Goal: Navigation & Orientation: Find specific page/section

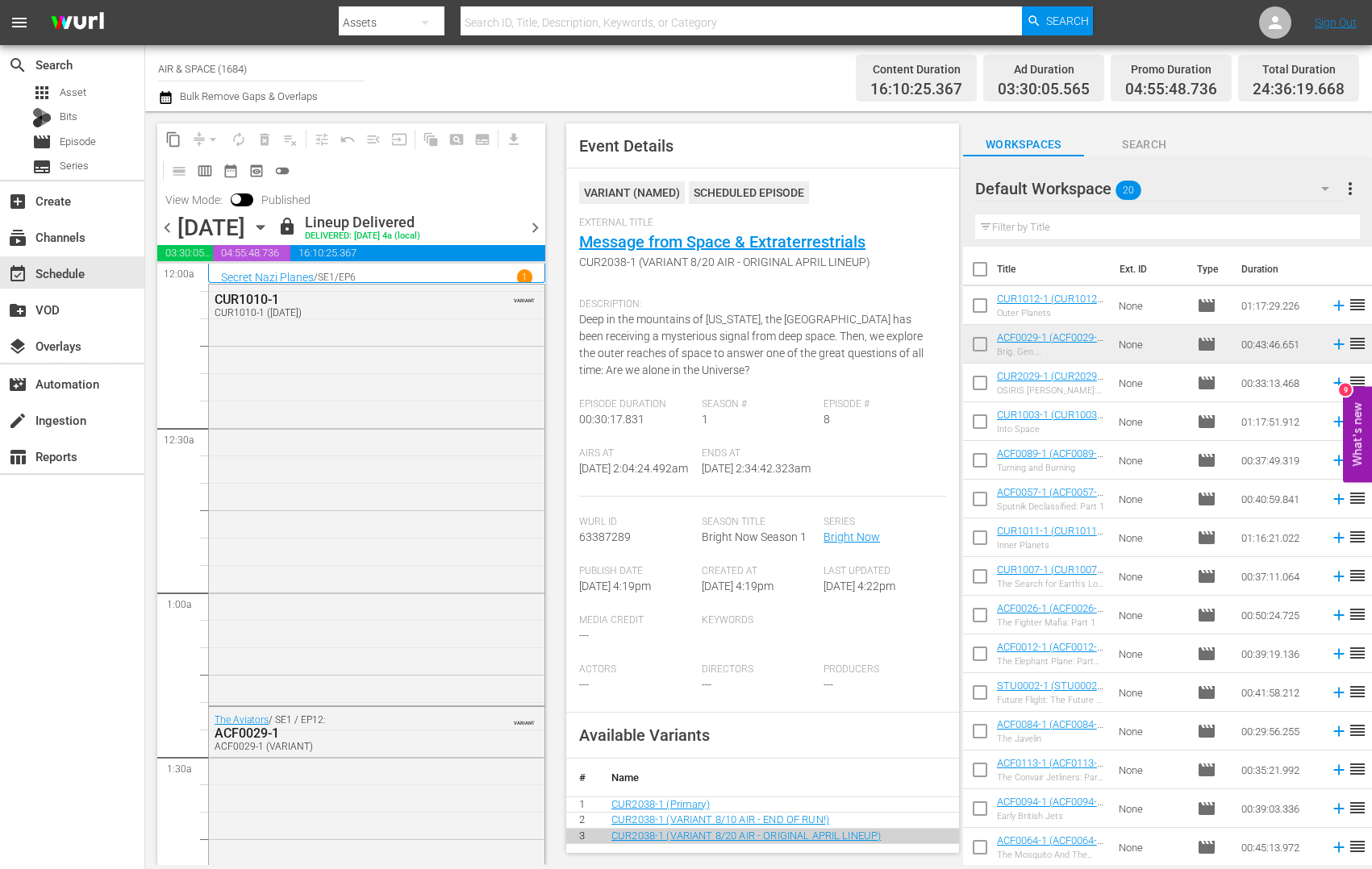
scroll to position [437, 0]
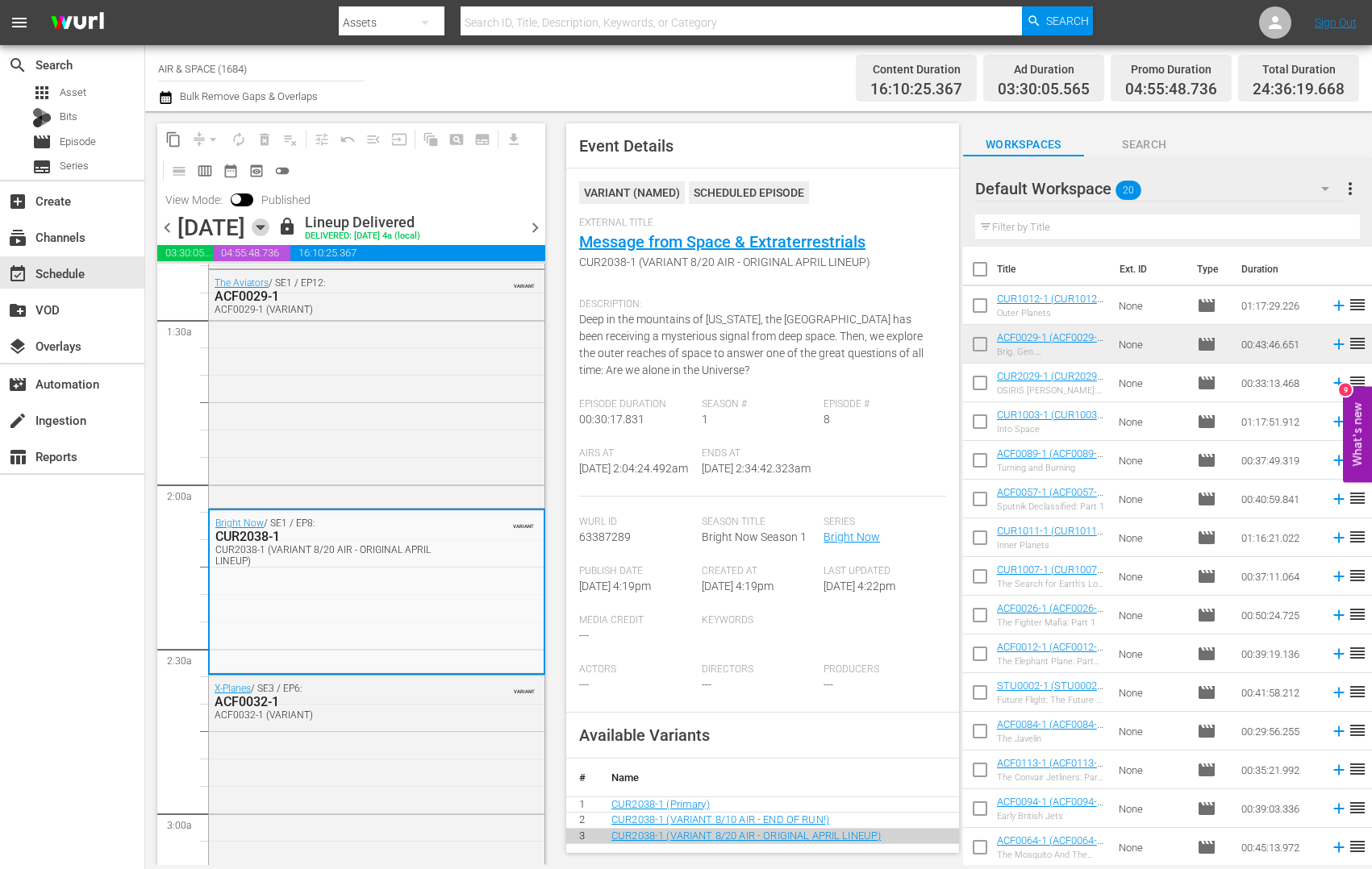
click at [263, 226] on icon "button" at bounding box center [261, 228] width 8 height 4
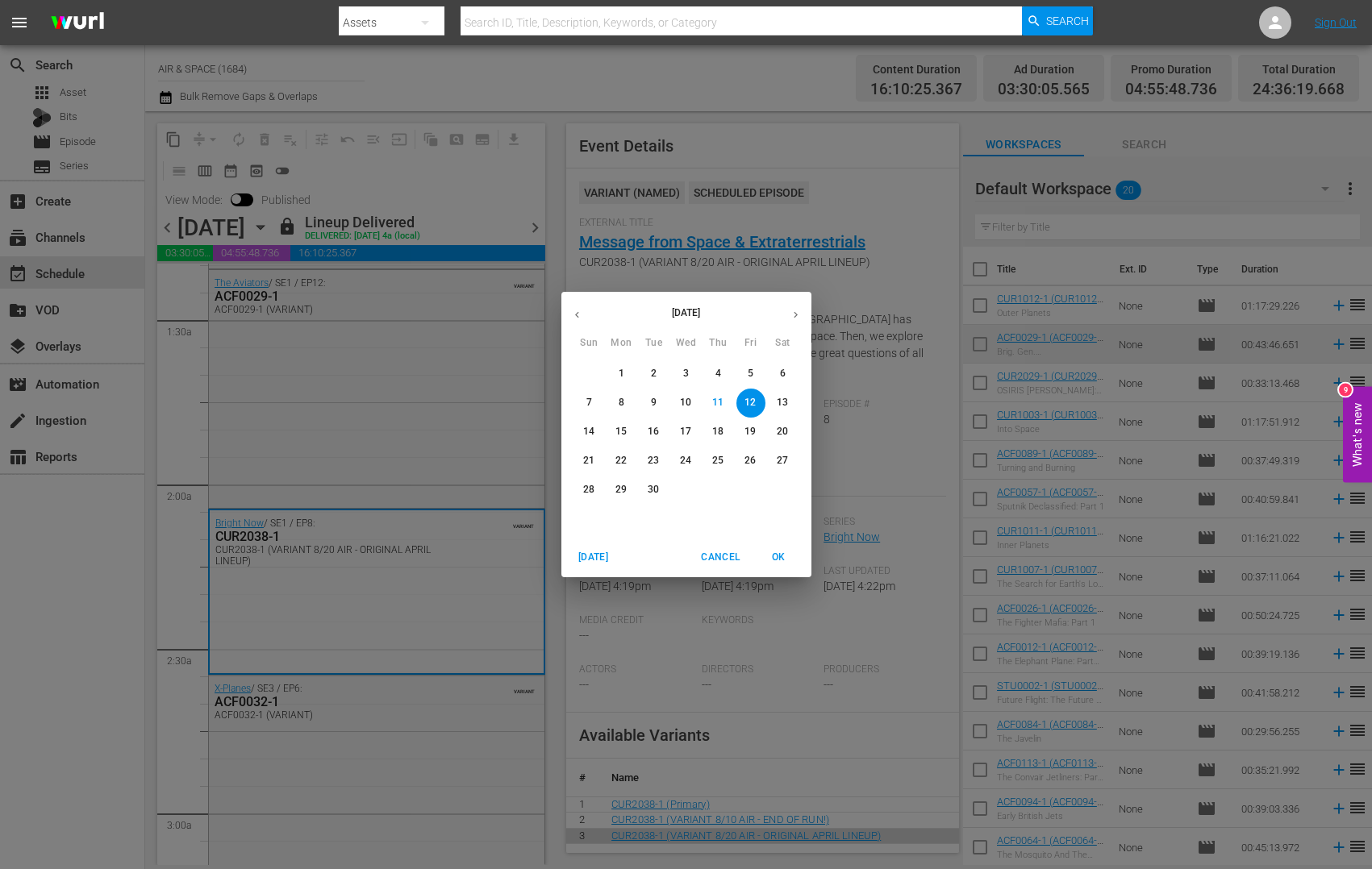
click at [783, 398] on p "13" at bounding box center [783, 402] width 11 height 13
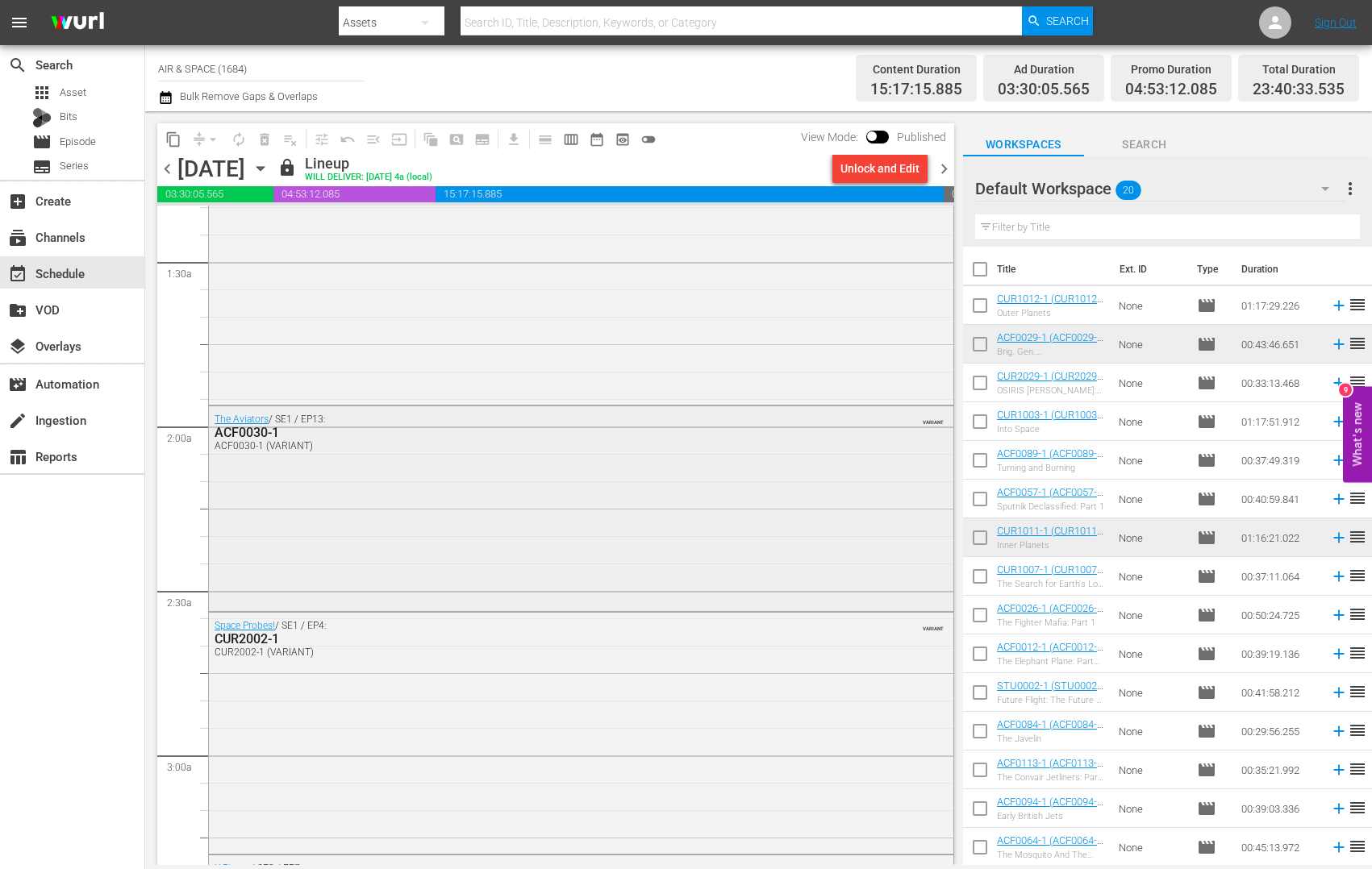
click at [260, 437] on div "ACF0030-1" at bounding box center [537, 433] width 646 height 15
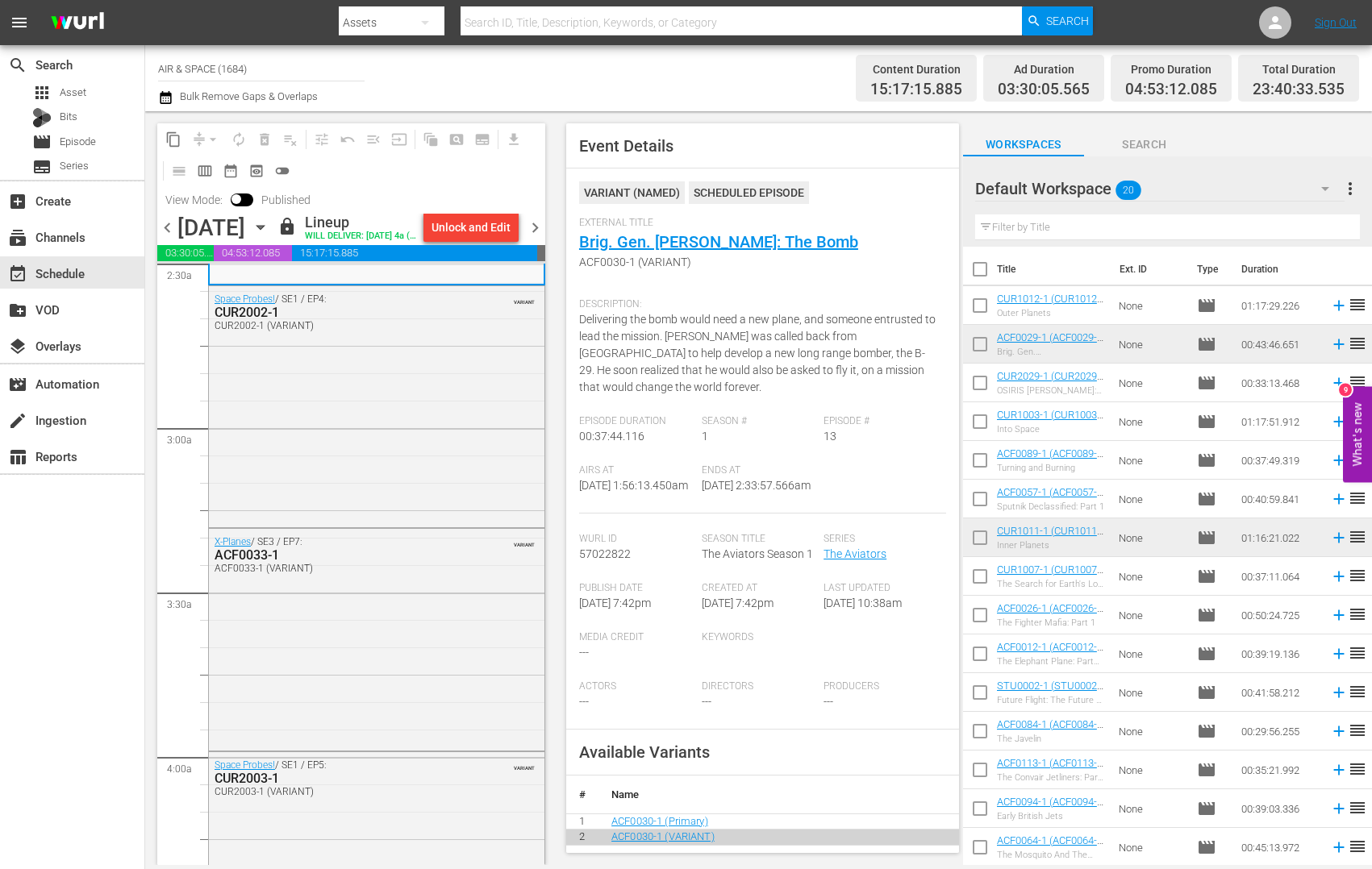
scroll to position [857, 0]
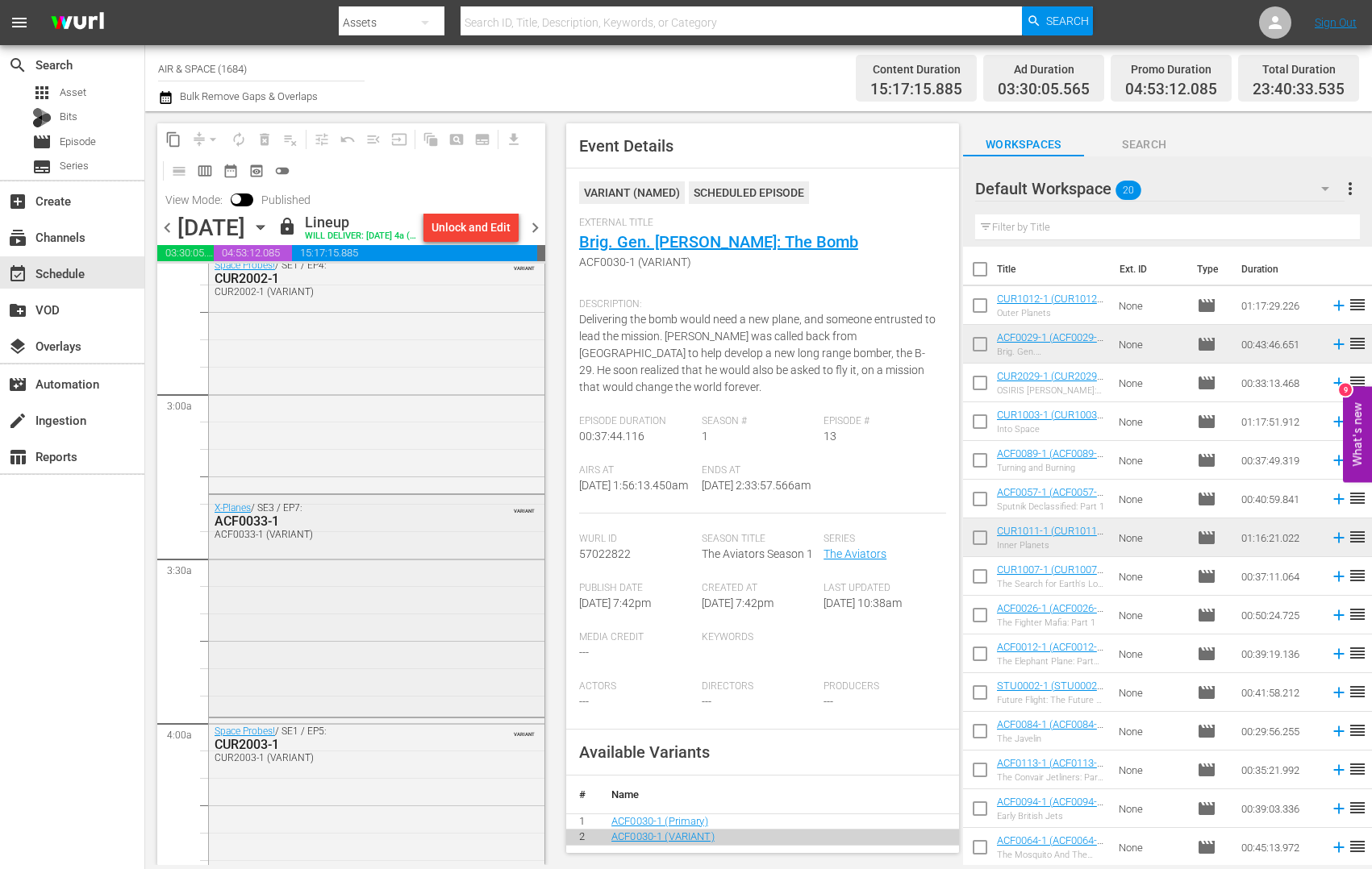
click at [271, 529] on div "ACF0033-1" at bounding box center [338, 521] width 247 height 15
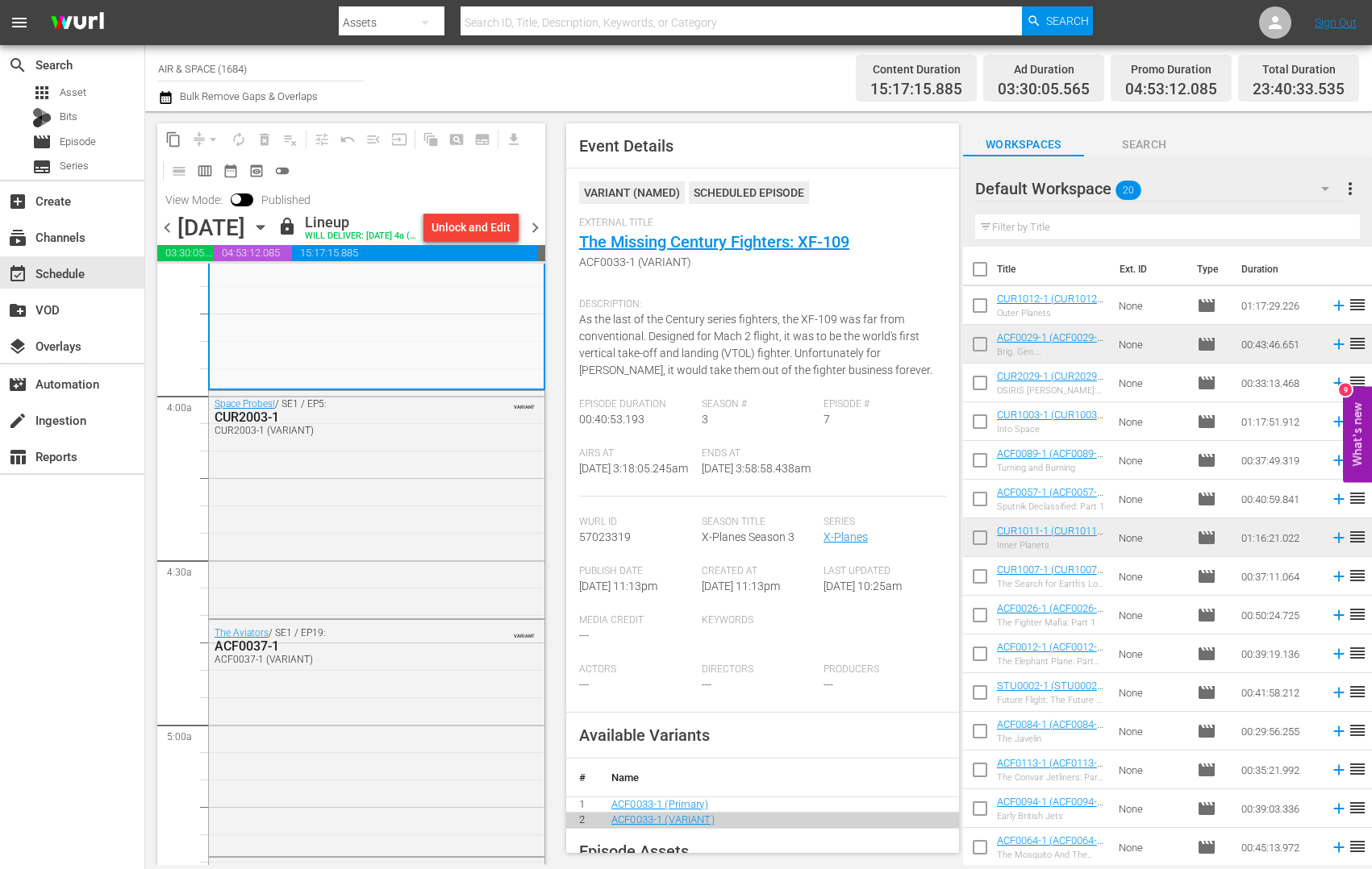
scroll to position [1218, 0]
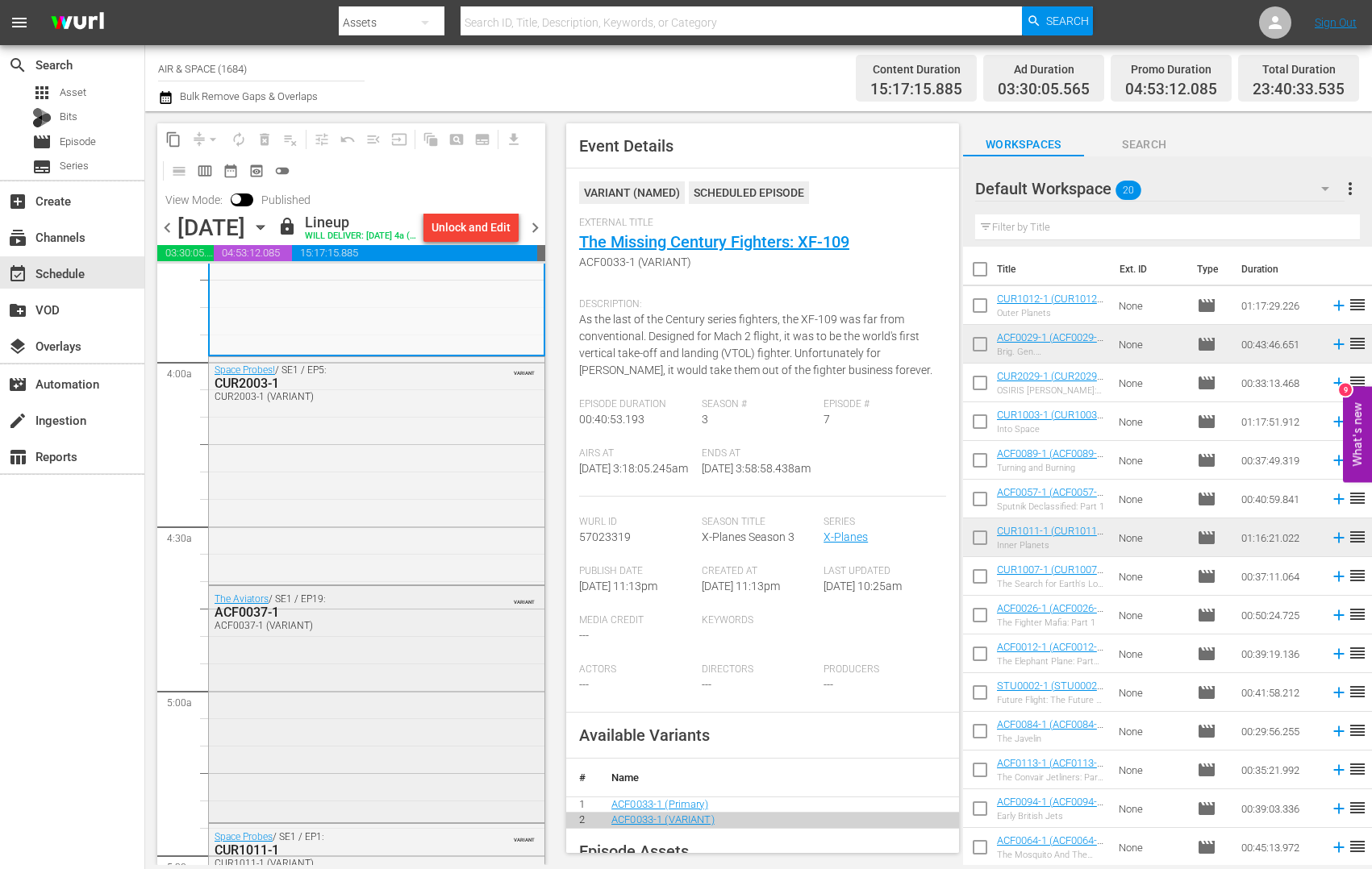
click at [255, 620] on div "ACF0037-1" at bounding box center [338, 612] width 247 height 15
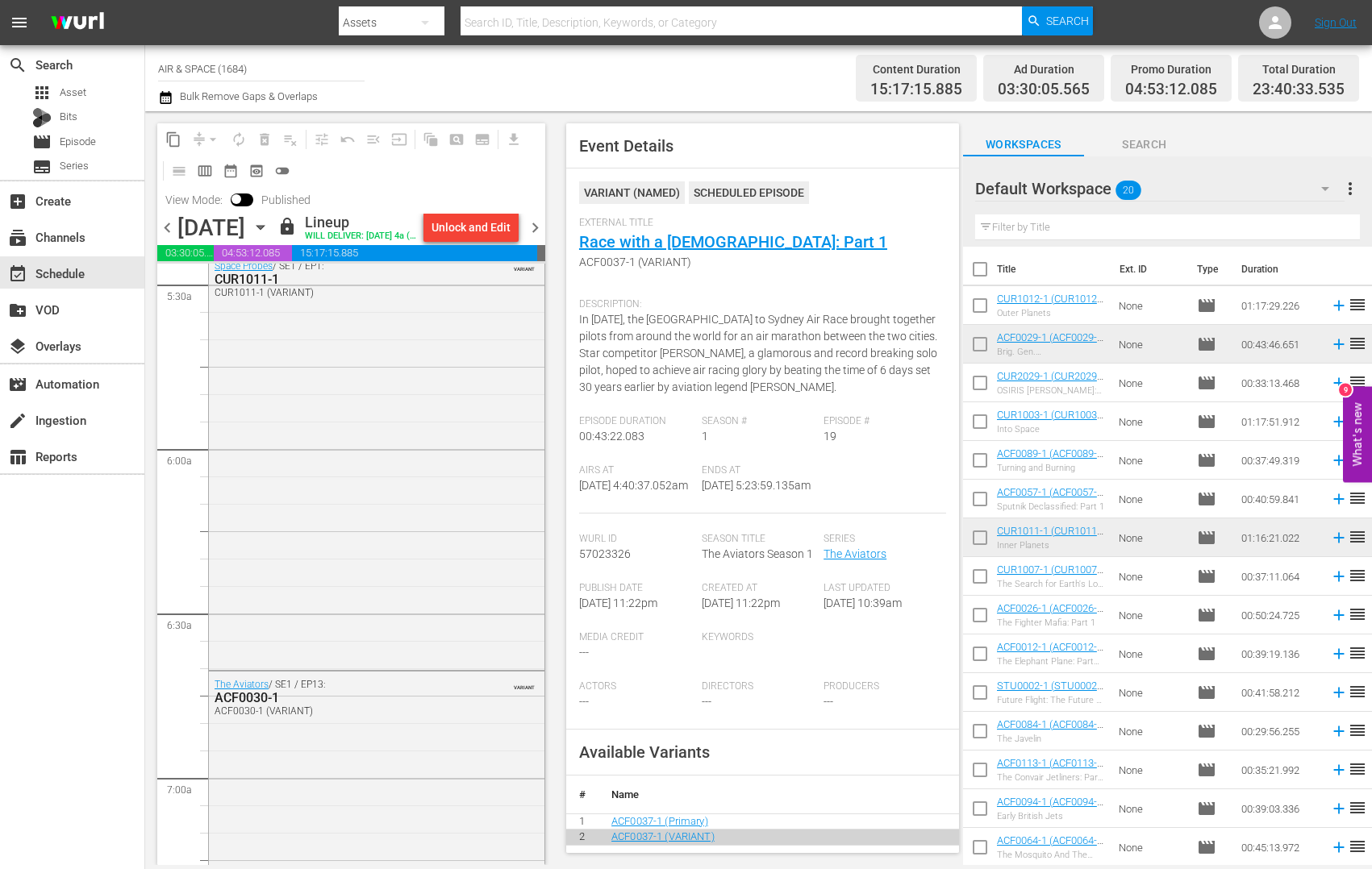
scroll to position [1822, 0]
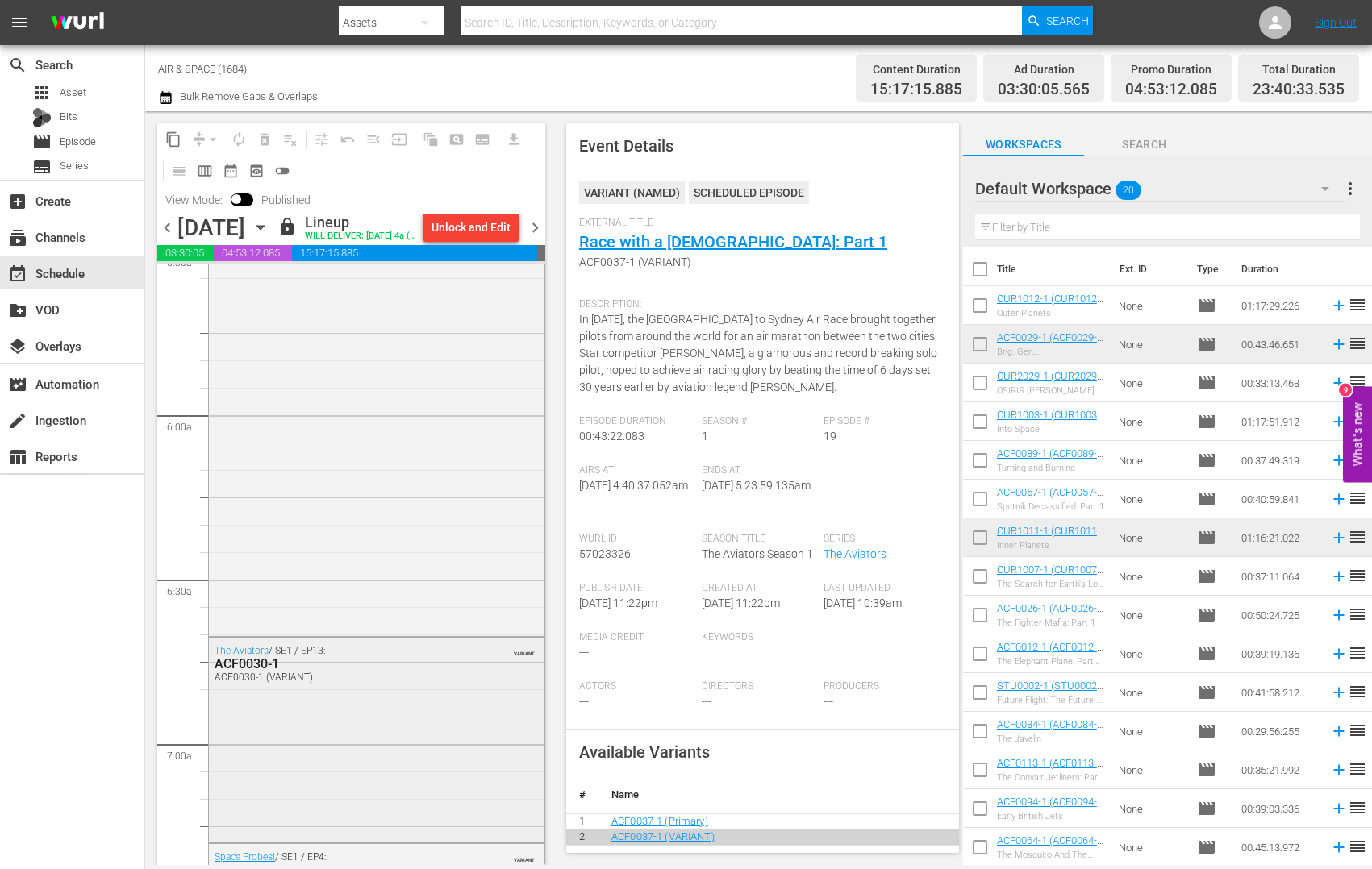
click at [253, 672] on div "ACF0030-1" at bounding box center [338, 664] width 247 height 15
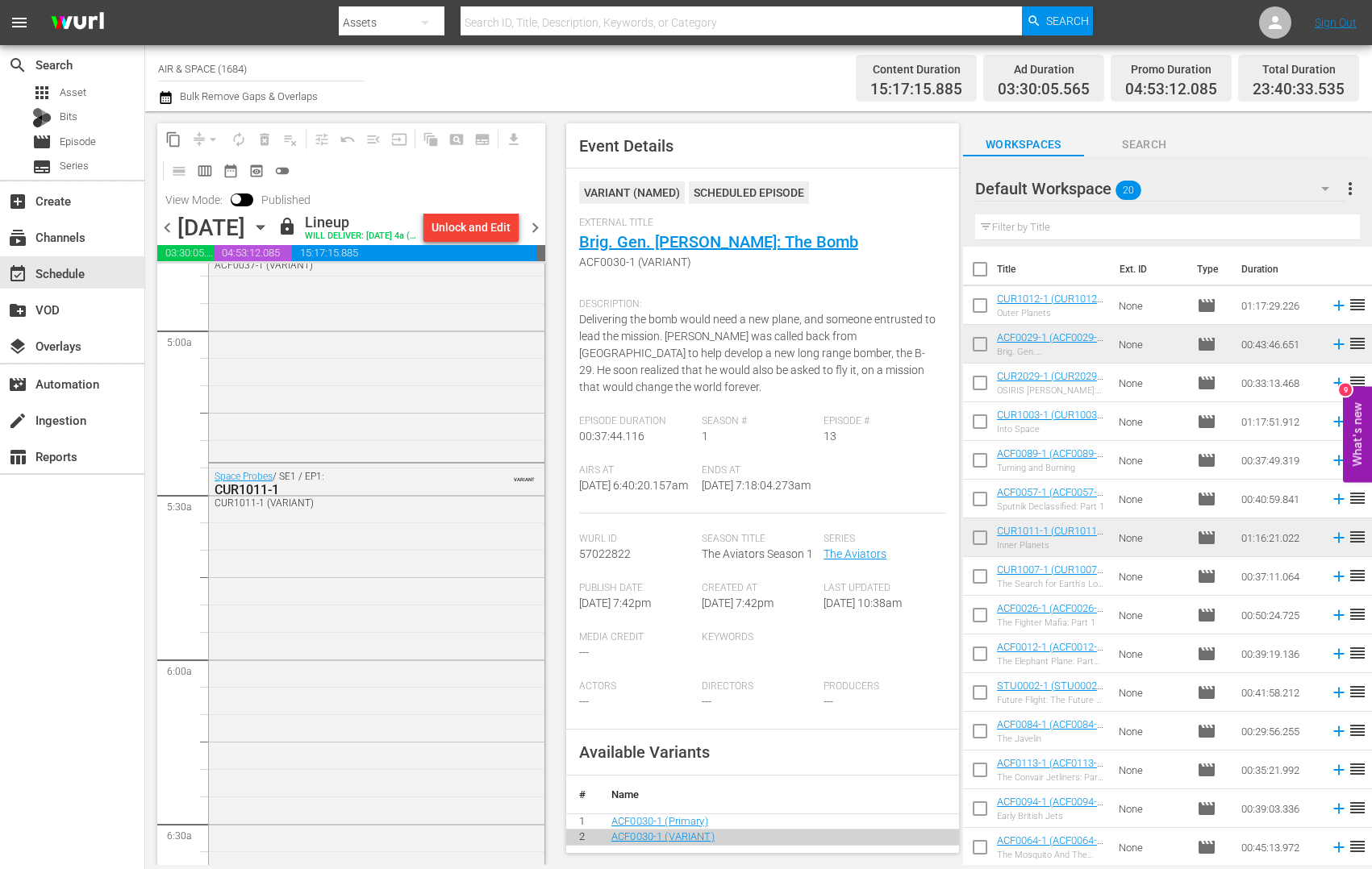
scroll to position [1431, 0]
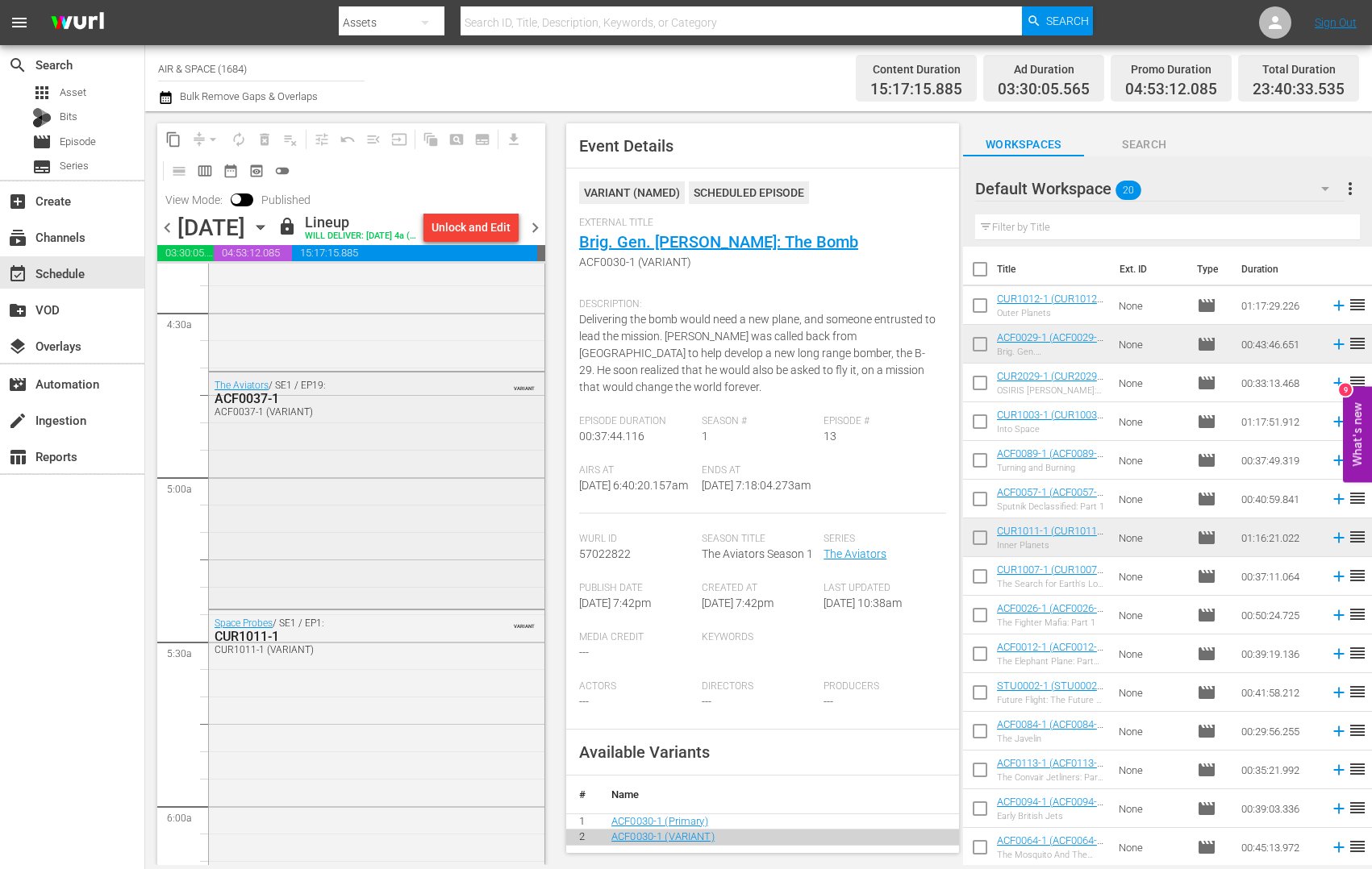
click at [250, 406] on div "ACF0037-1" at bounding box center [338, 399] width 247 height 15
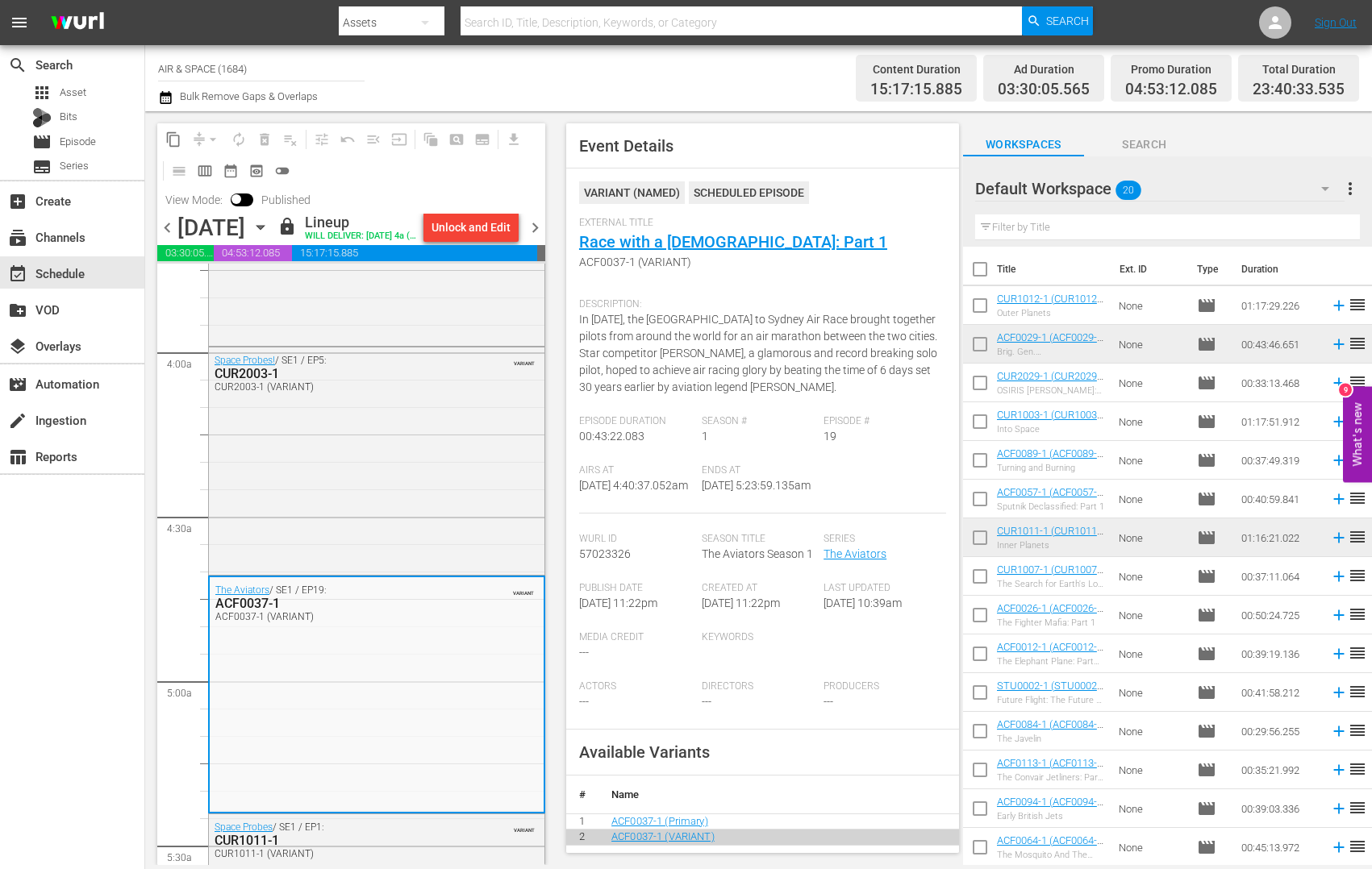
scroll to position [1194, 0]
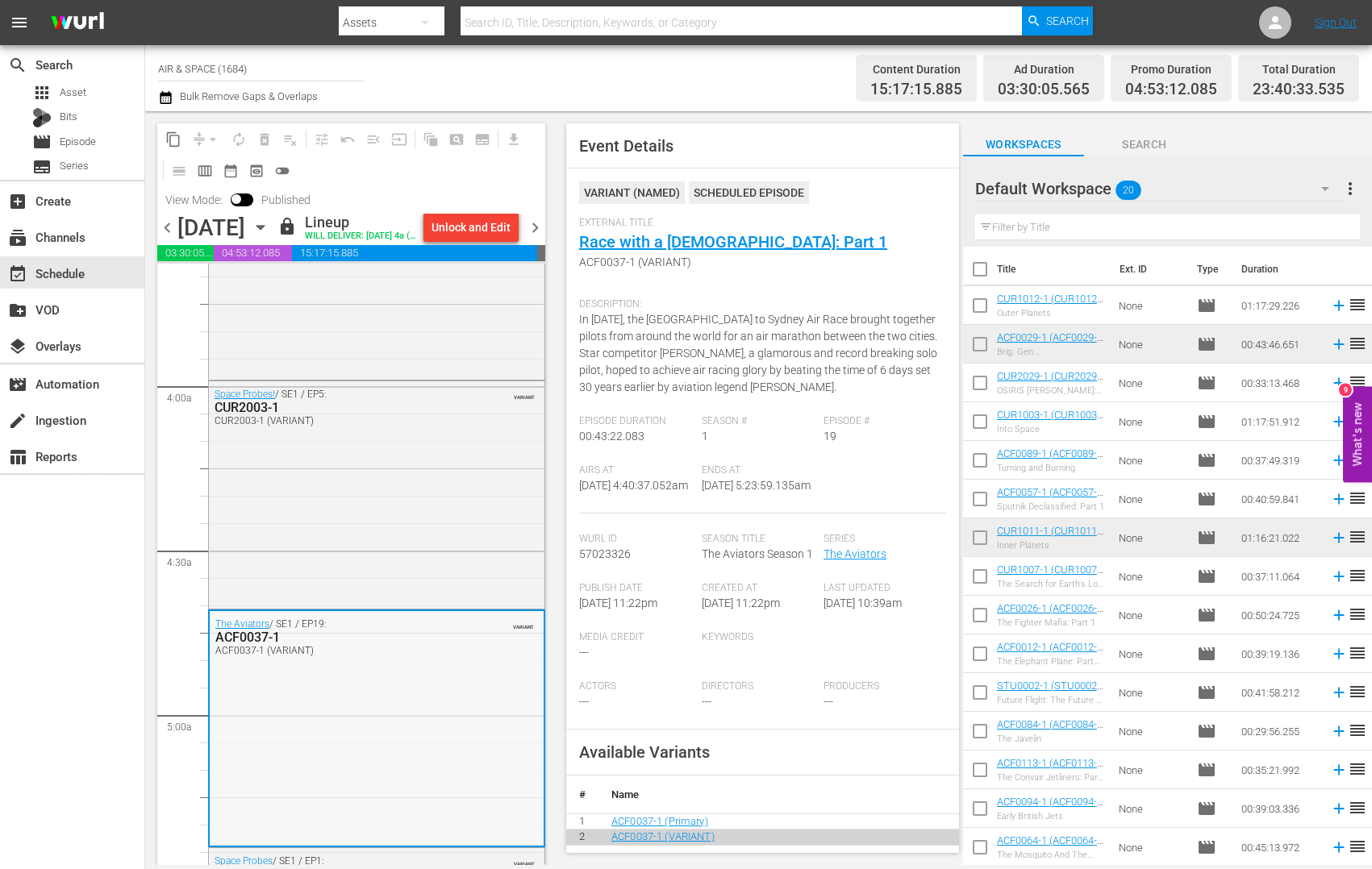
click at [258, 645] on div "ACF0037-1" at bounding box center [338, 637] width 246 height 15
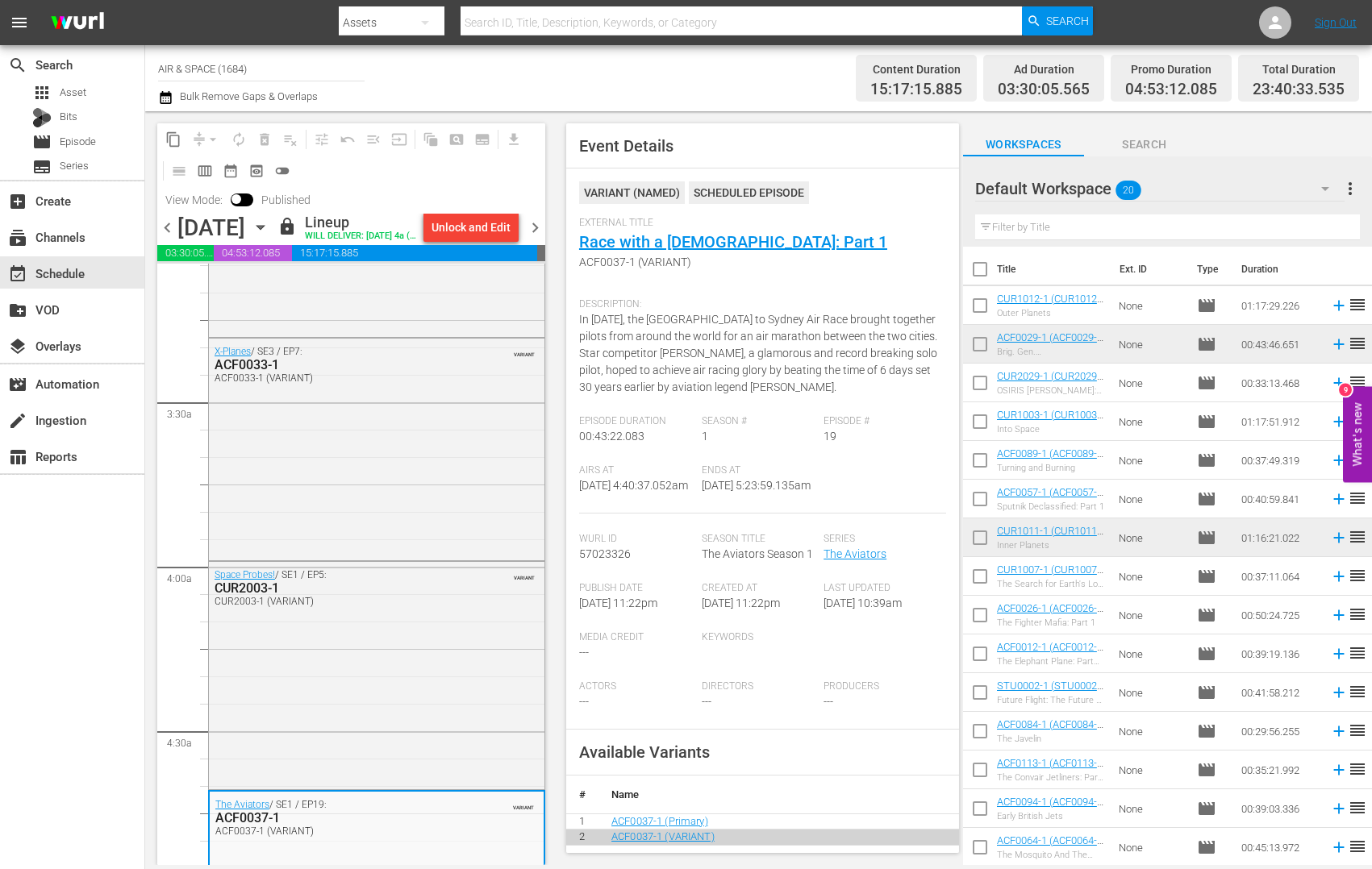
scroll to position [956, 0]
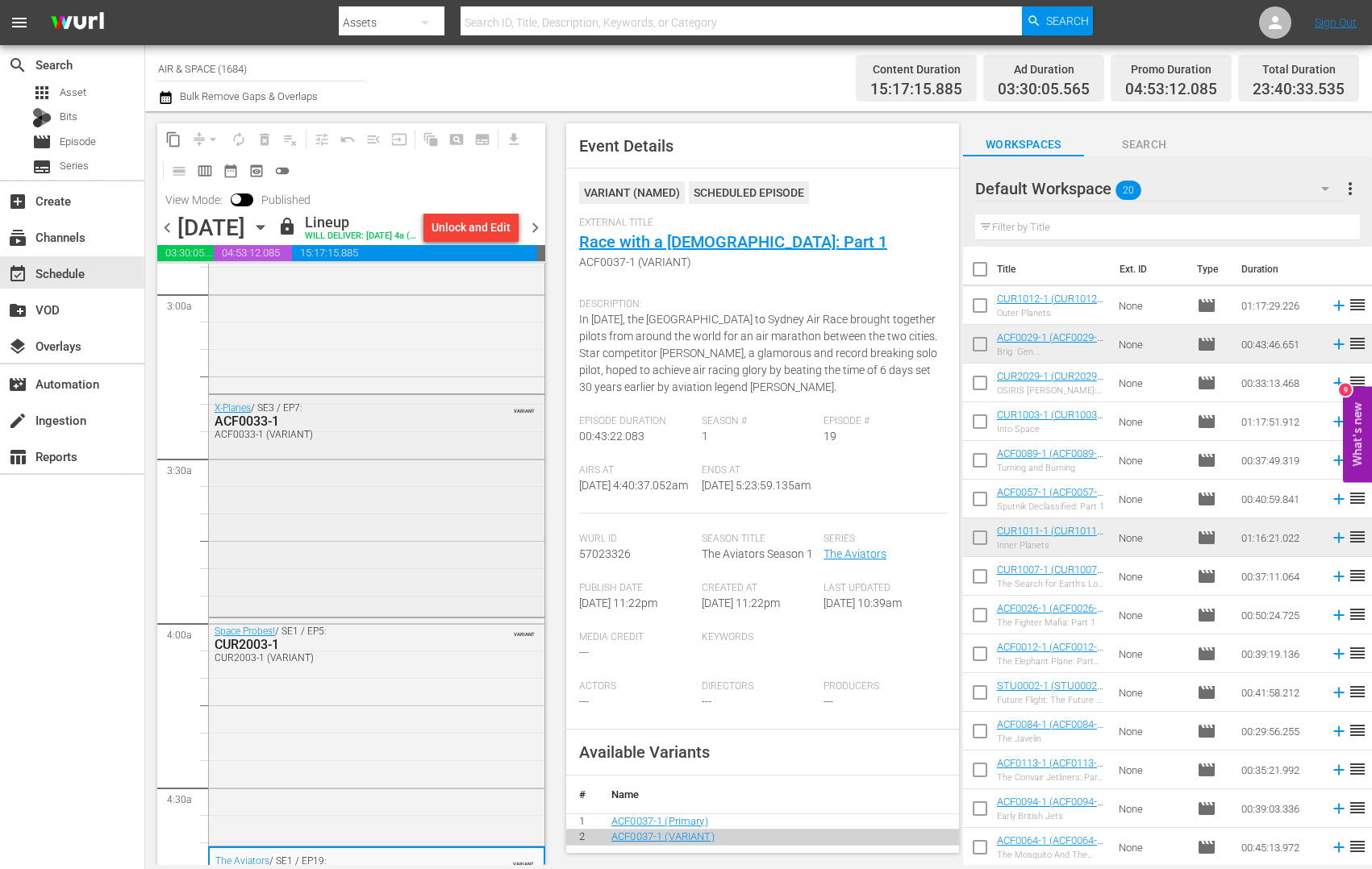
click at [241, 429] on div "ACF0033-1" at bounding box center [338, 422] width 247 height 15
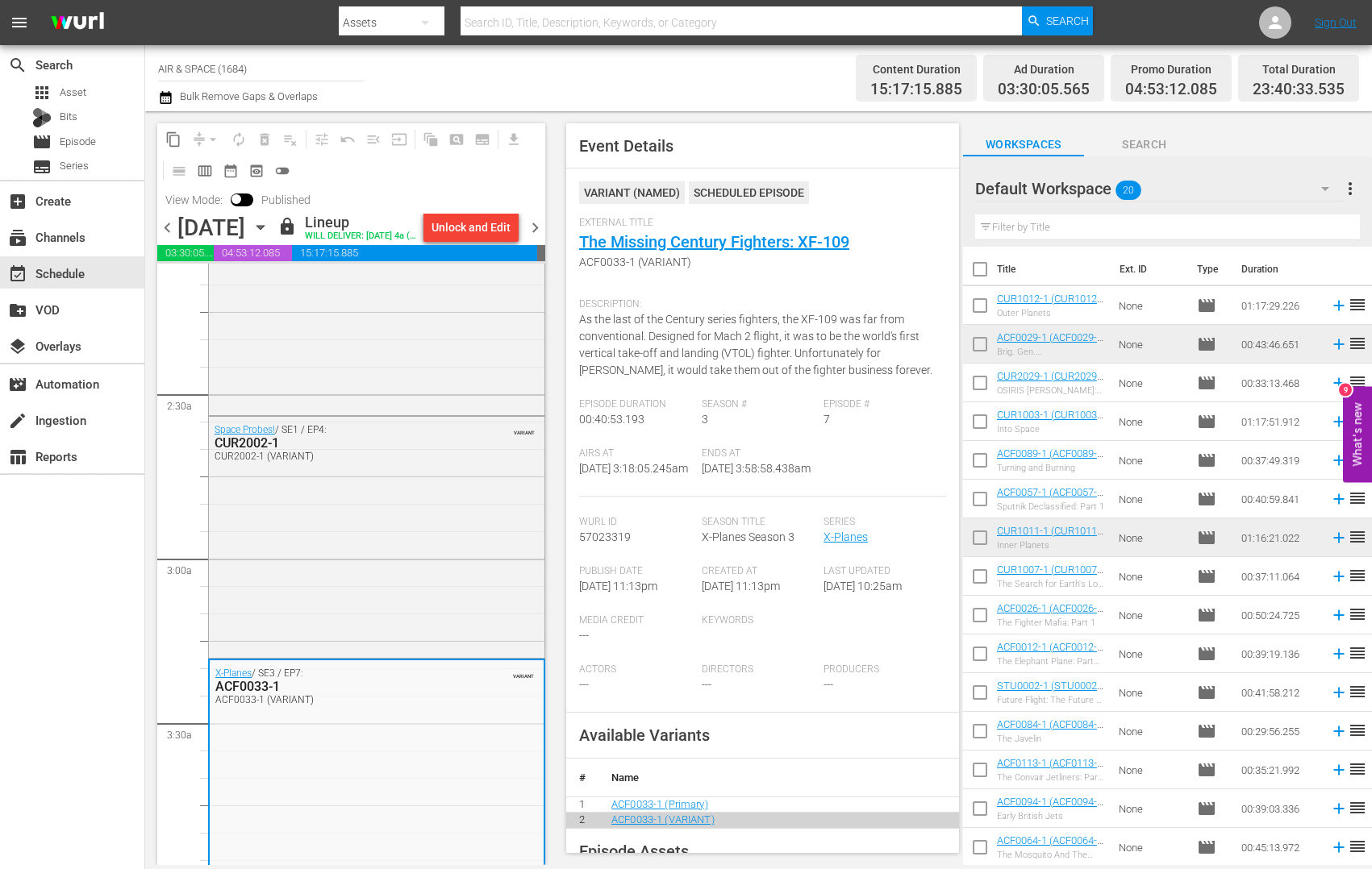
scroll to position [671, 0]
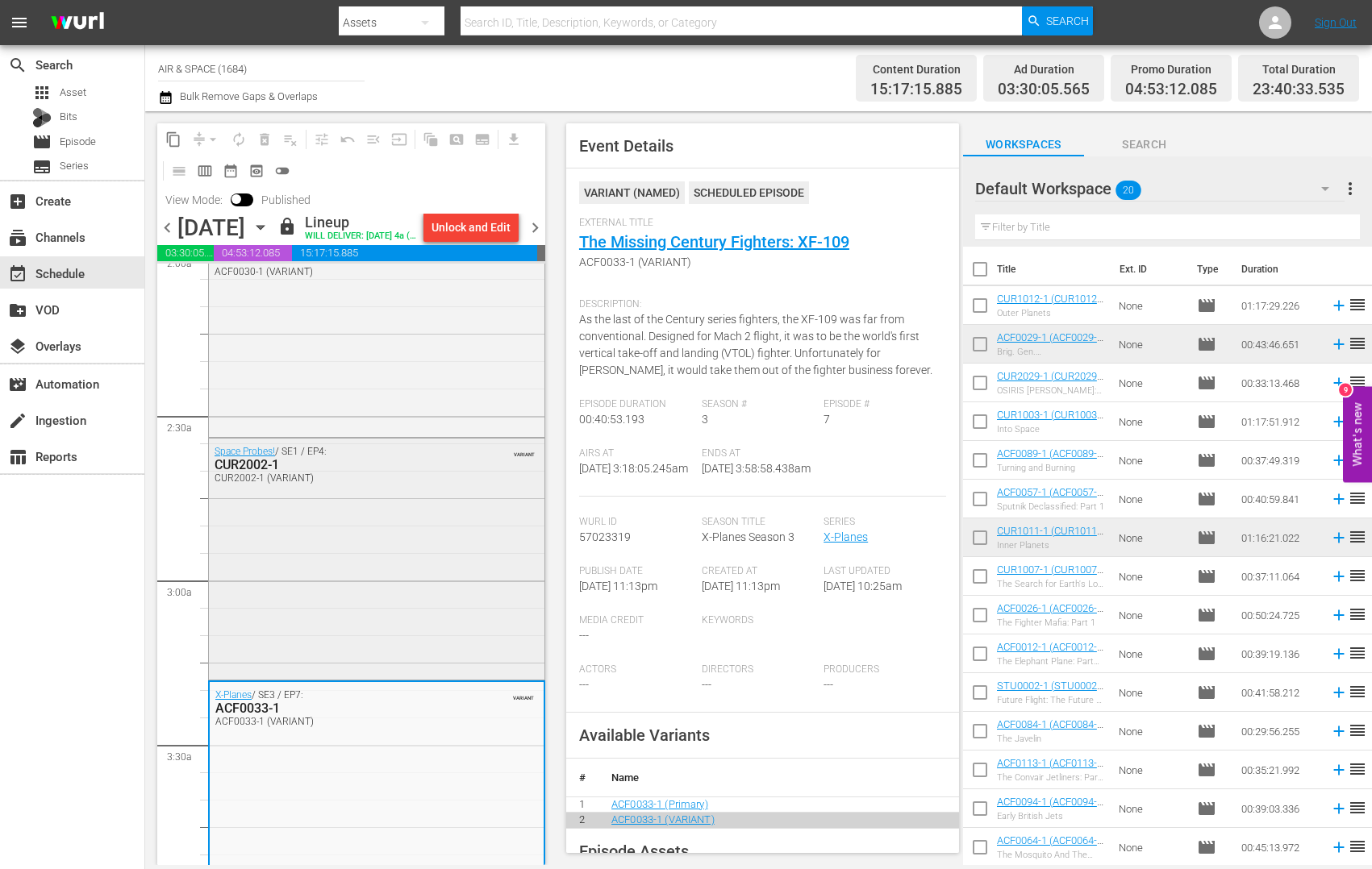
click at [260, 472] on div "CUR2002-1" at bounding box center [338, 465] width 247 height 15
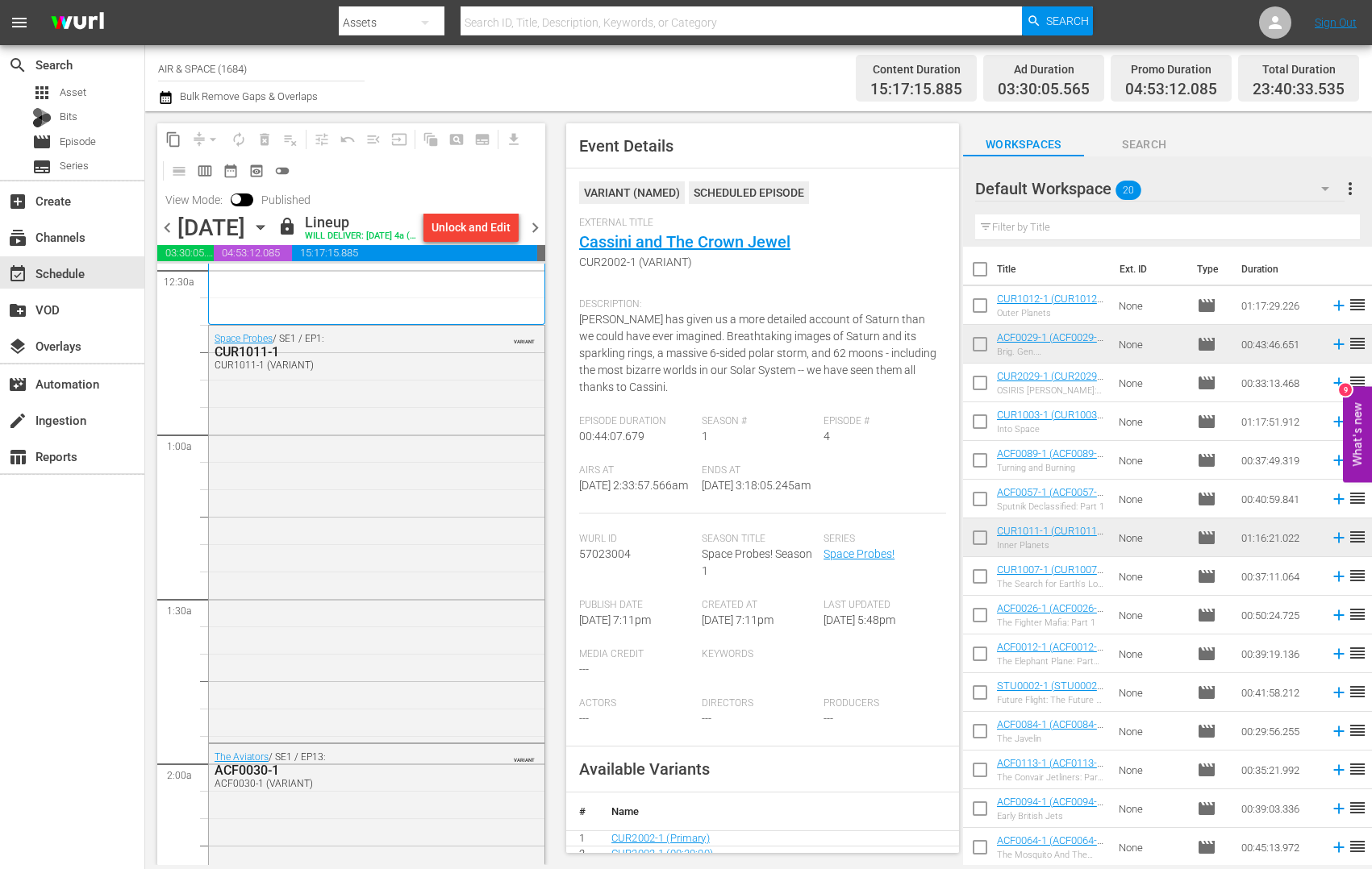
scroll to position [90, 0]
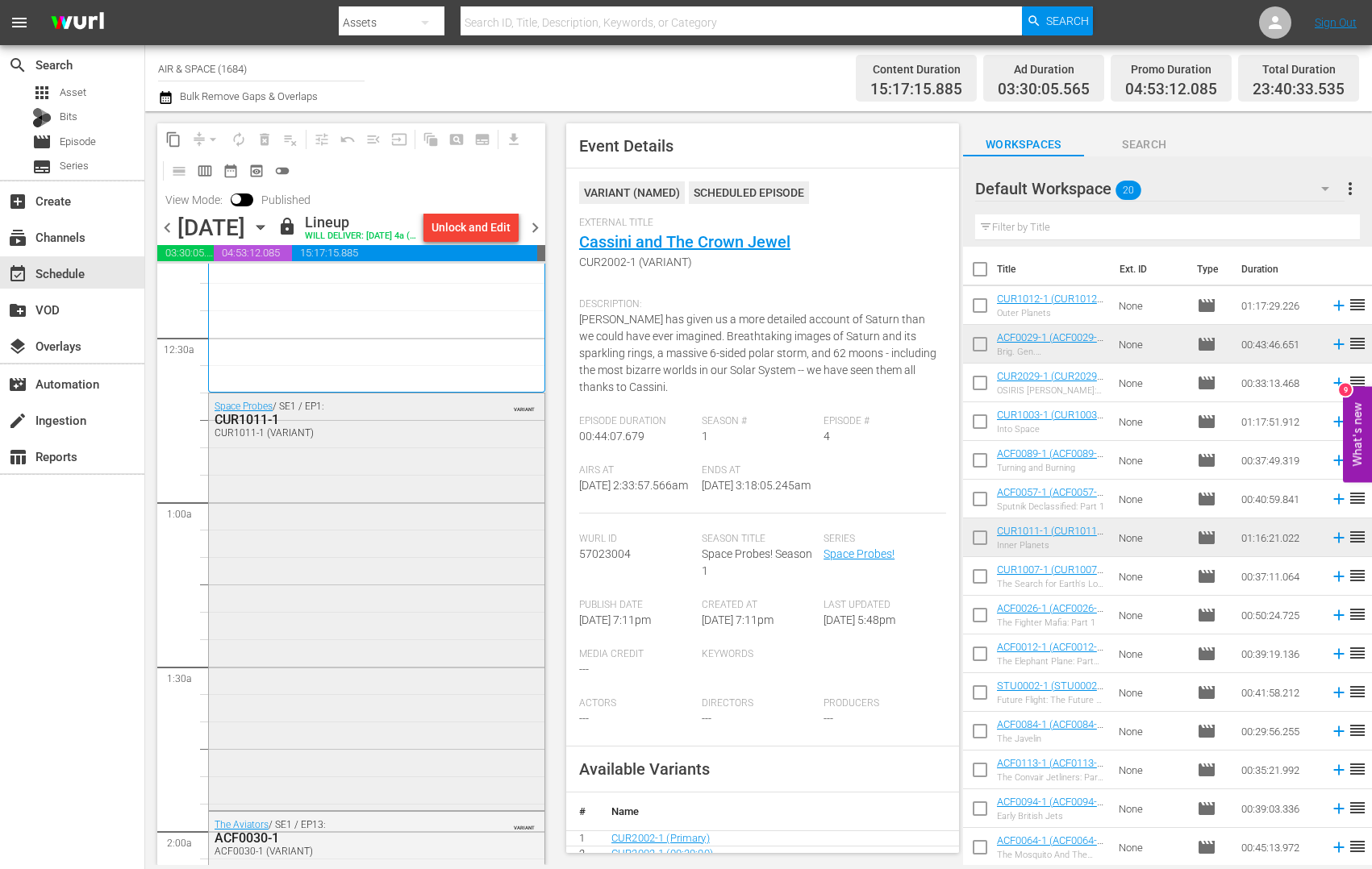
click at [263, 427] on div "CUR1011-1" at bounding box center [338, 420] width 247 height 15
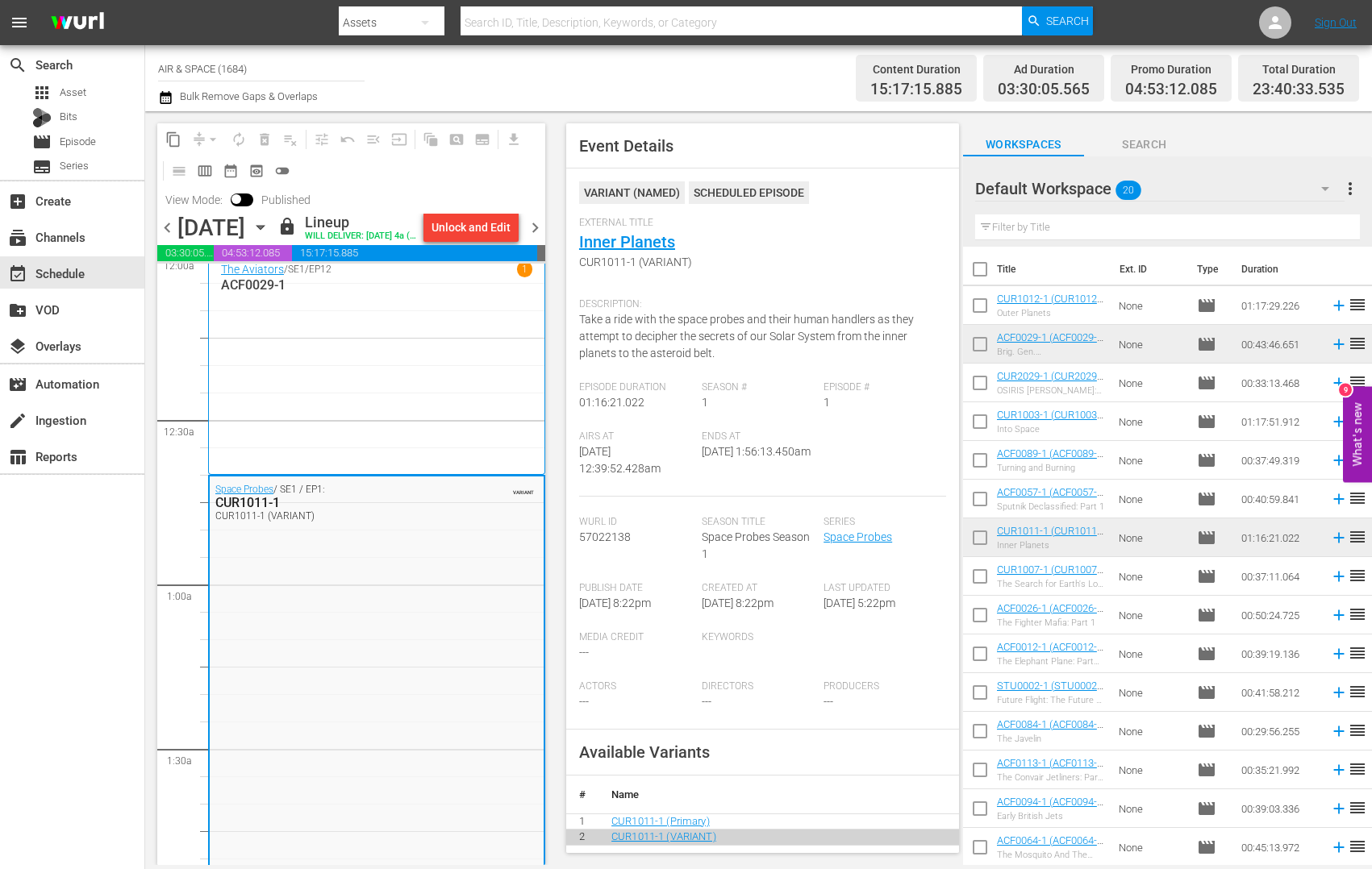
scroll to position [0, 0]
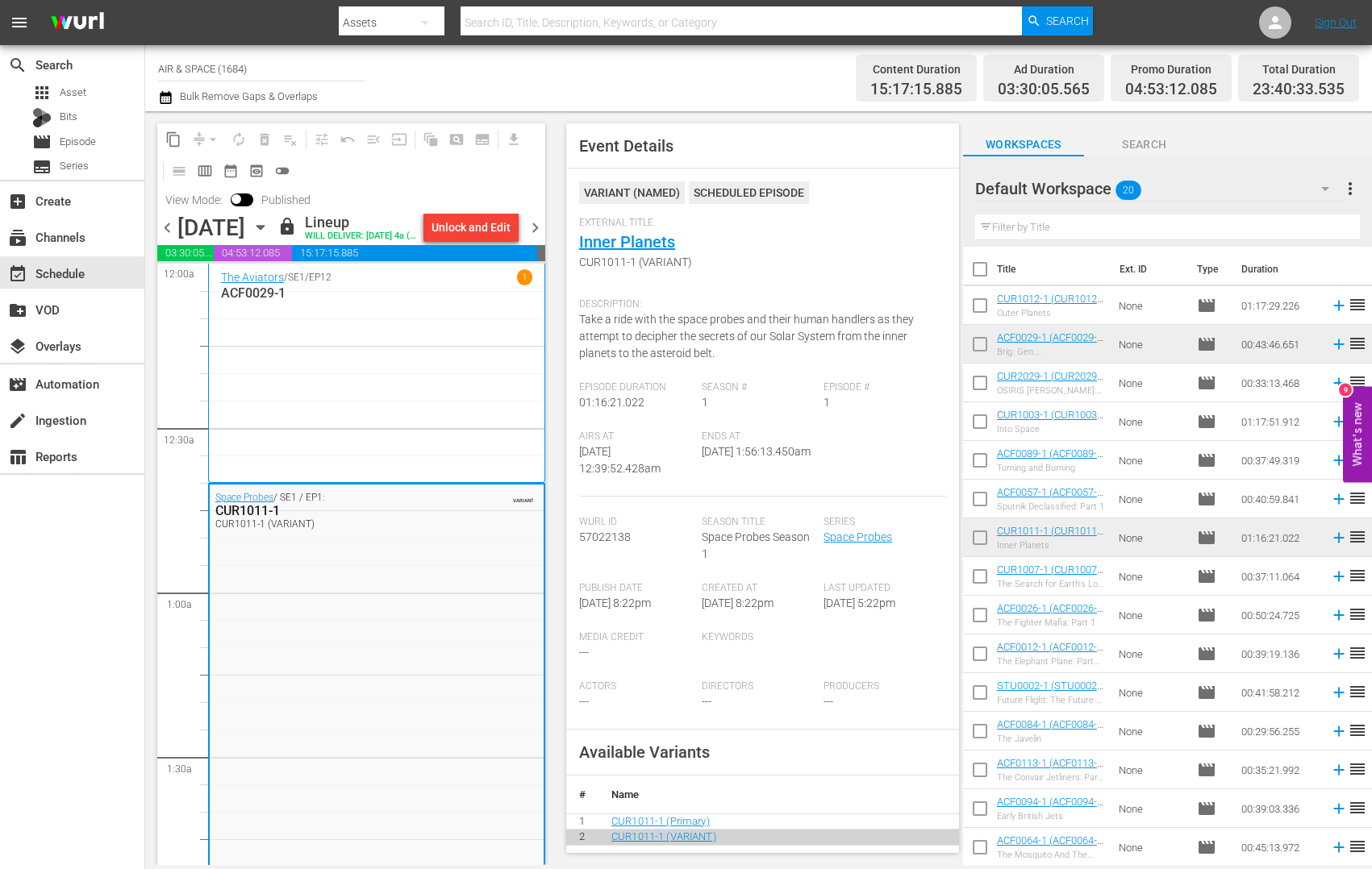
click at [267, 301] on p "ACF0029-1" at bounding box center [377, 293] width 311 height 15
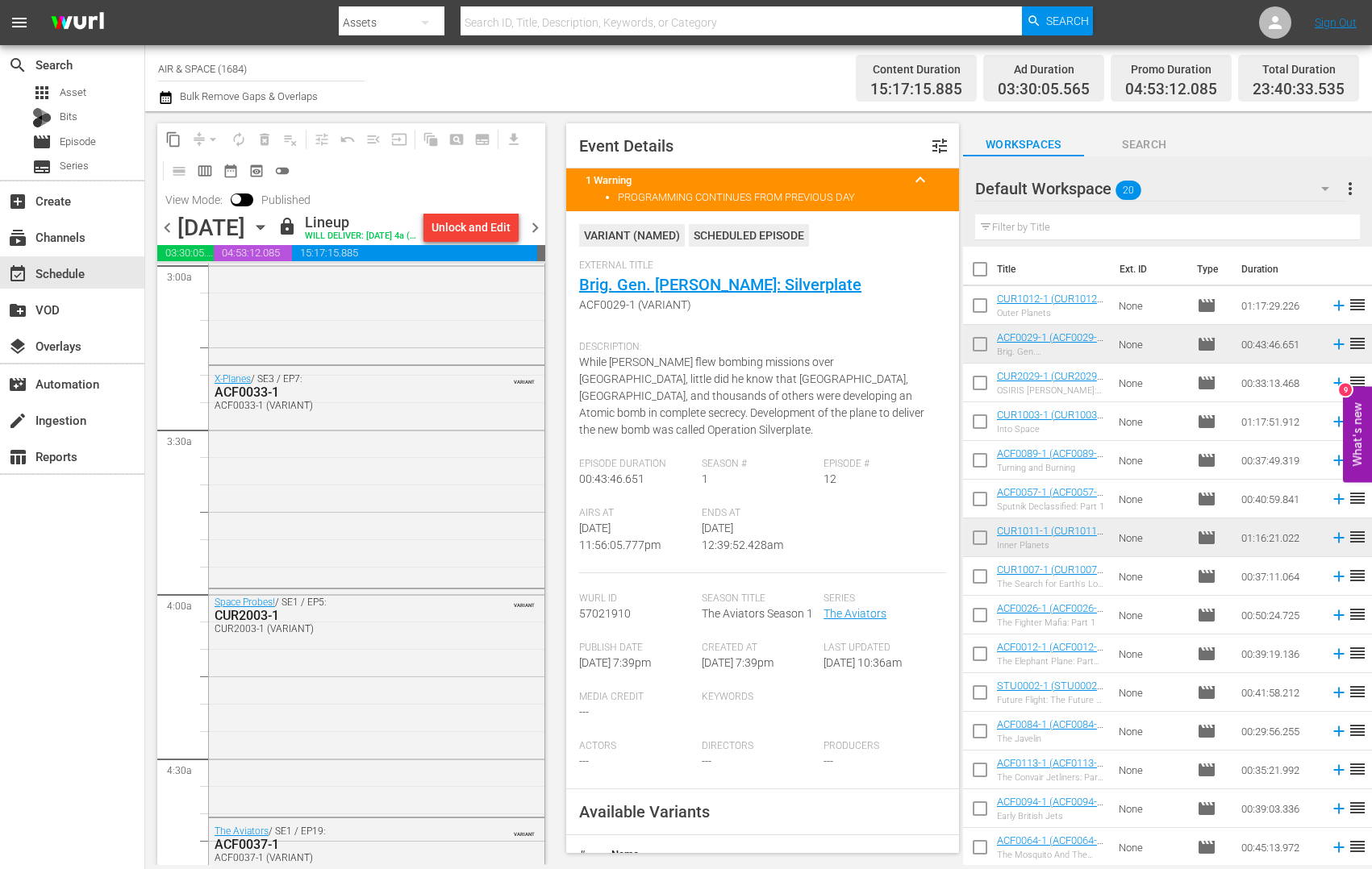
scroll to position [996, 0]
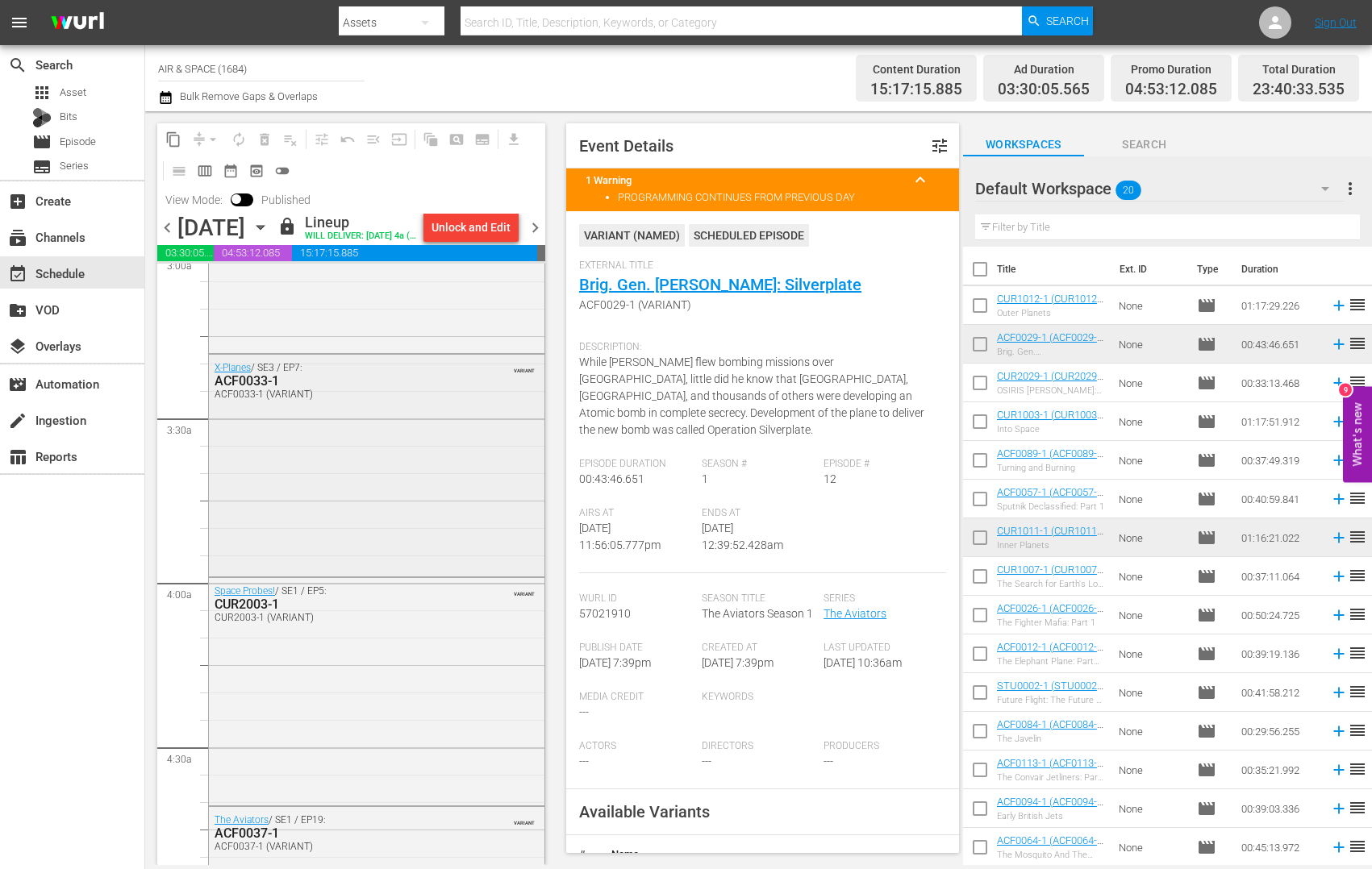
click at [258, 389] on div "ACF0033-1" at bounding box center [338, 381] width 247 height 15
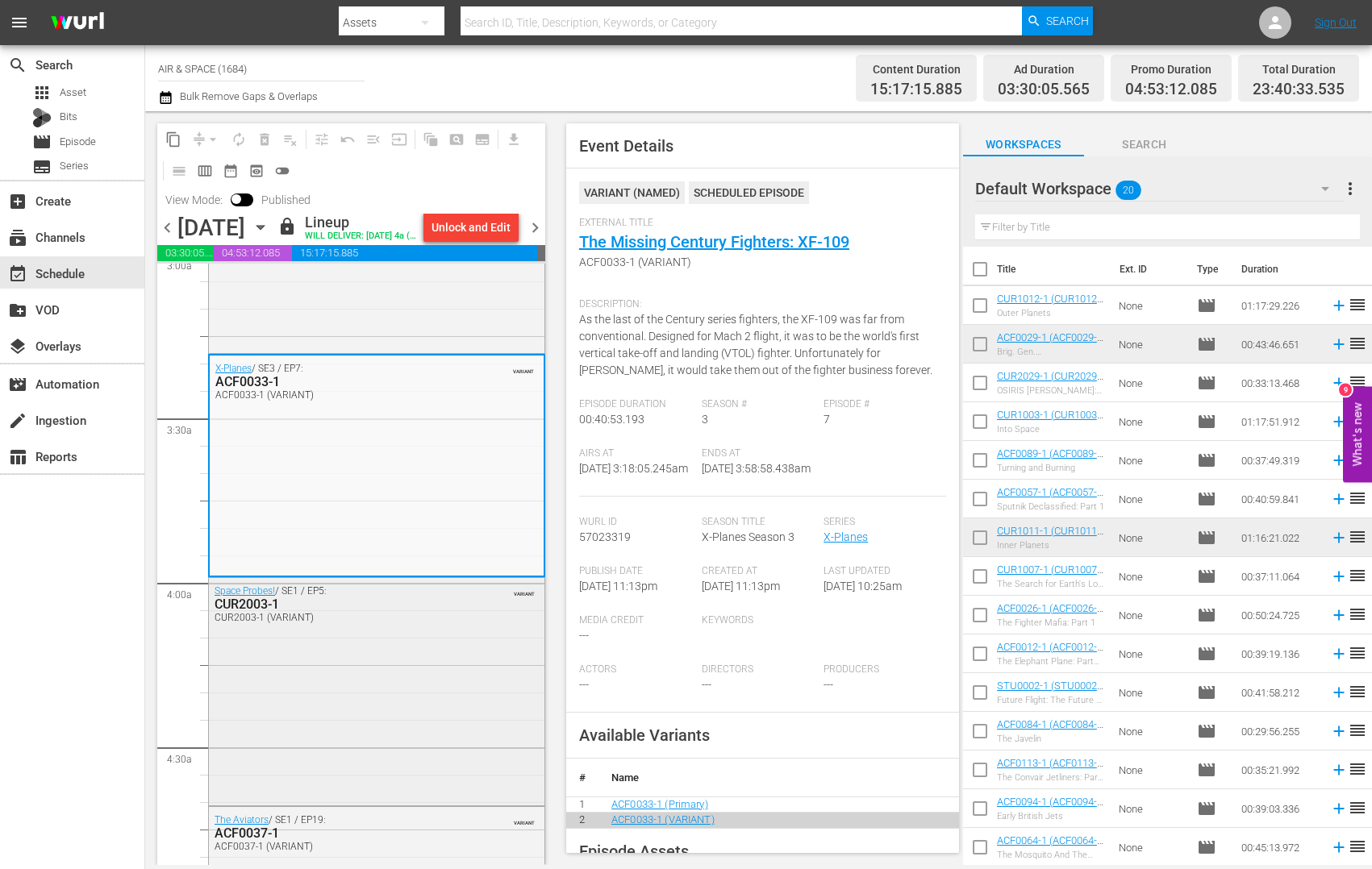
click at [264, 612] on div "CUR2003-1" at bounding box center [338, 605] width 247 height 15
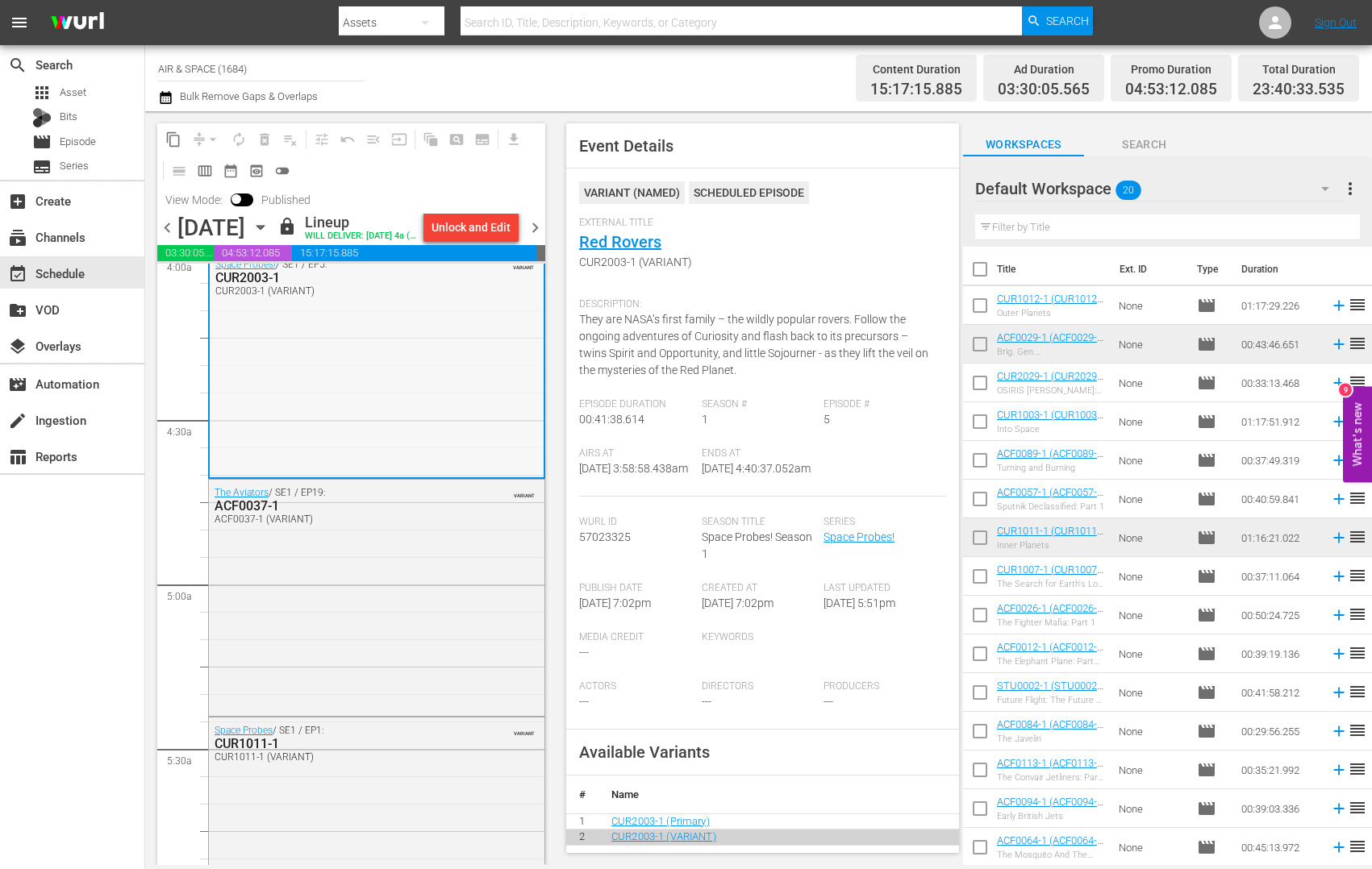
scroll to position [1336, 0]
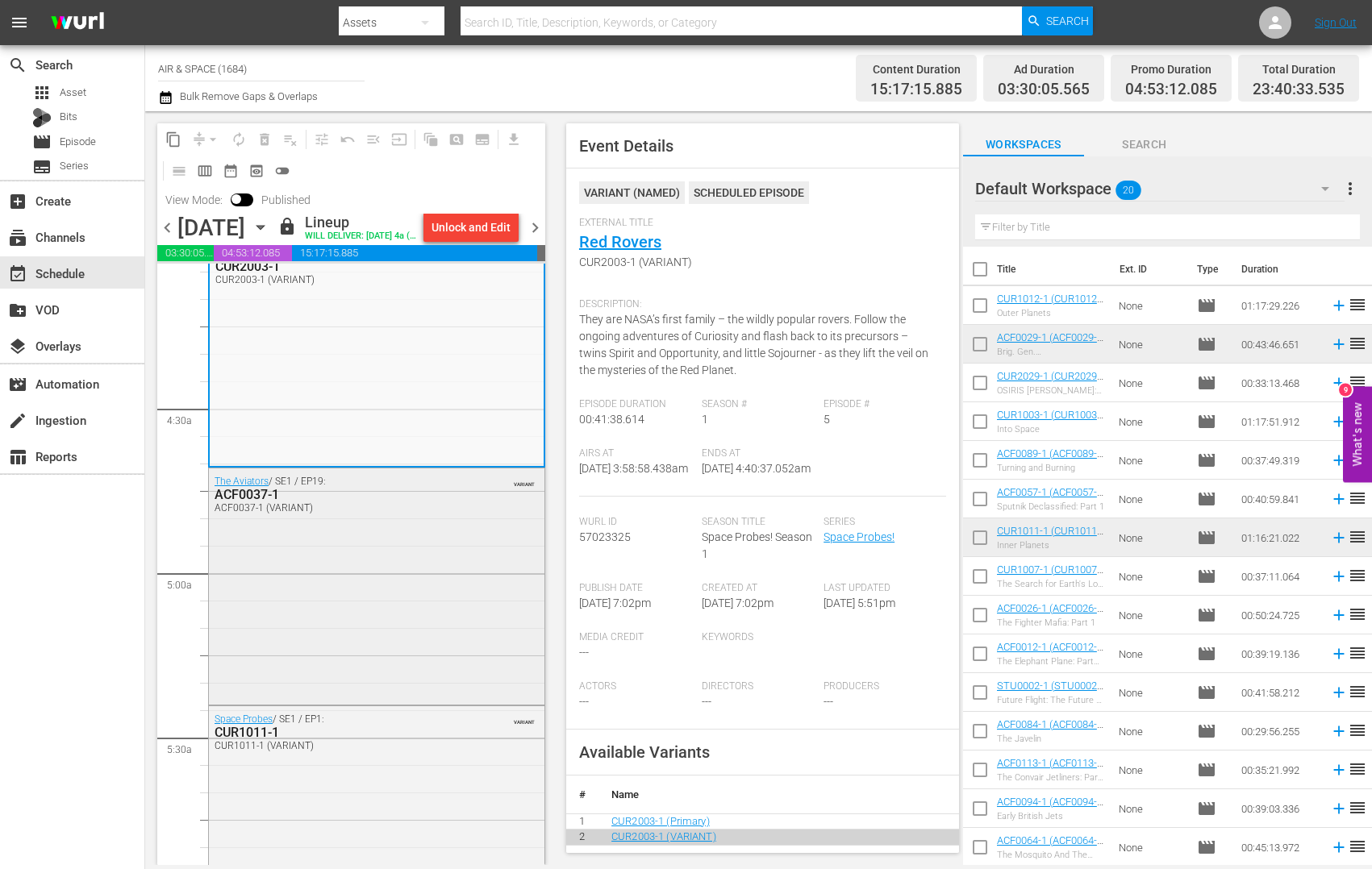
click at [260, 502] on div "ACF0037-1" at bounding box center [338, 494] width 247 height 15
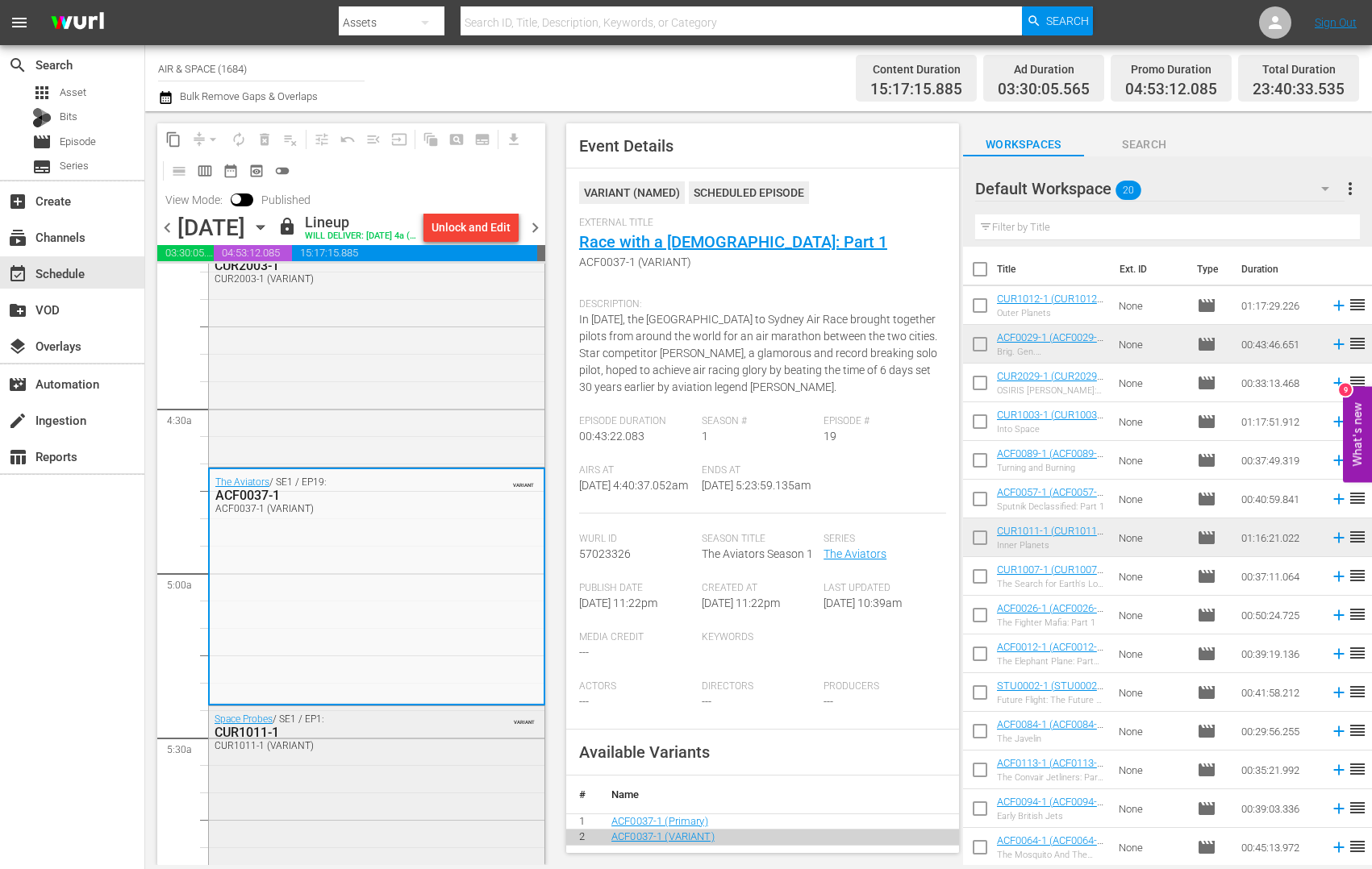
click at [251, 741] on div "CUR1011-1" at bounding box center [338, 733] width 247 height 15
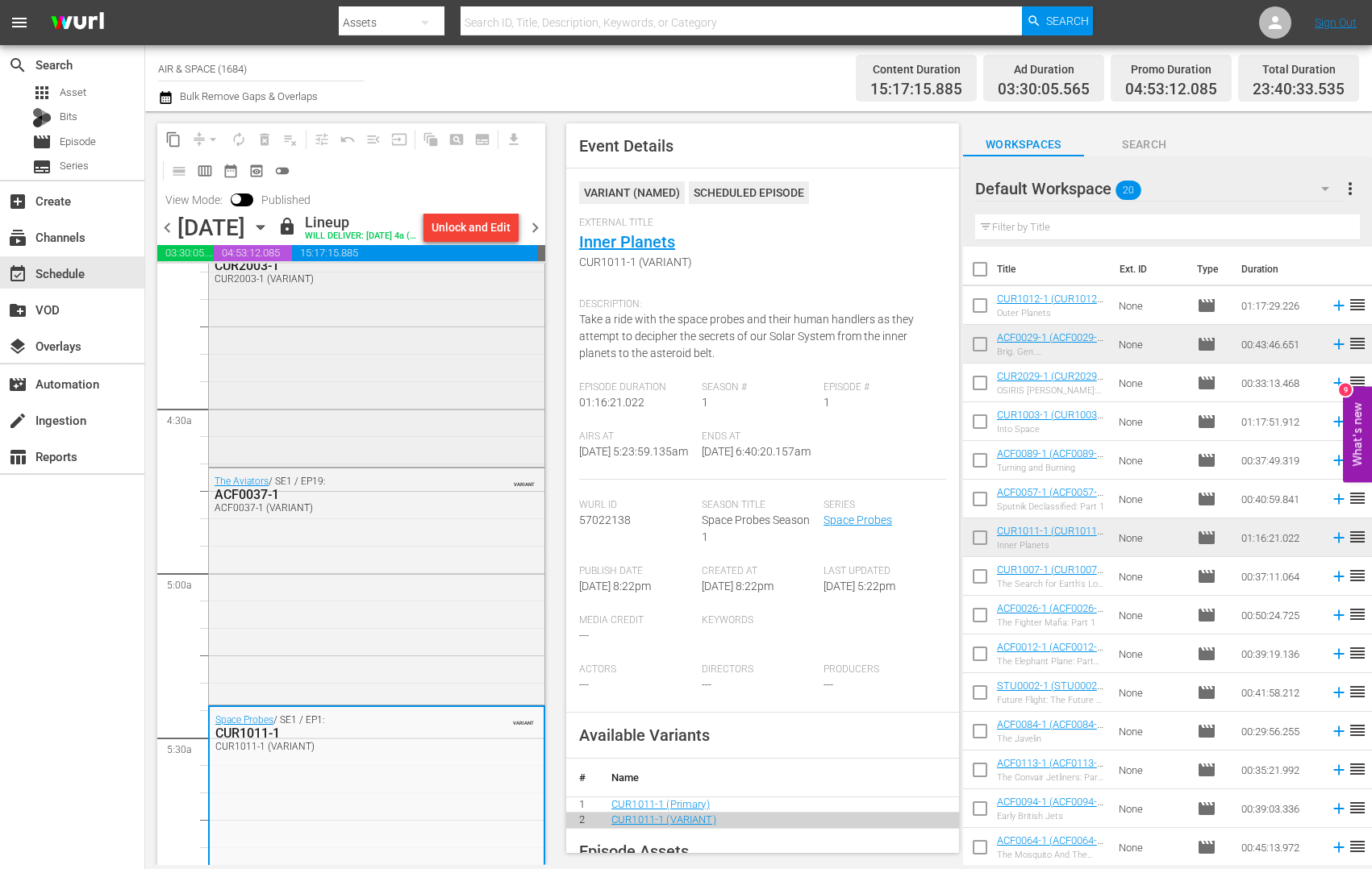
drag, startPoint x: 537, startPoint y: 410, endPoint x: 537, endPoint y: 421, distance: 11.0
click at [537, 421] on div "Space Probes! / SE1 / EP5: CUR2003-1 CUR2003-1 (VARIANT) VARIANT" at bounding box center [377, 353] width 337 height 229
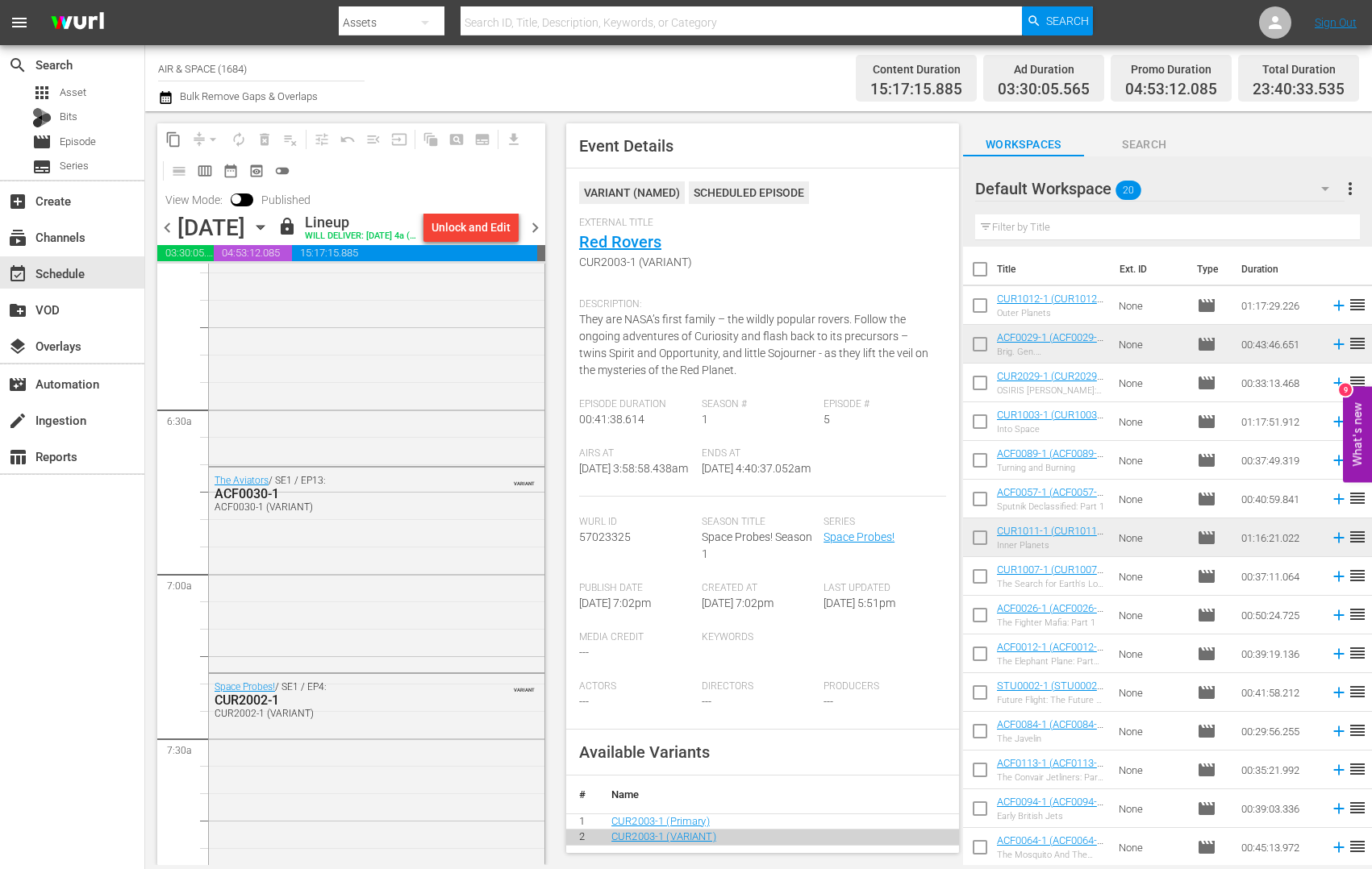
scroll to position [2048, 0]
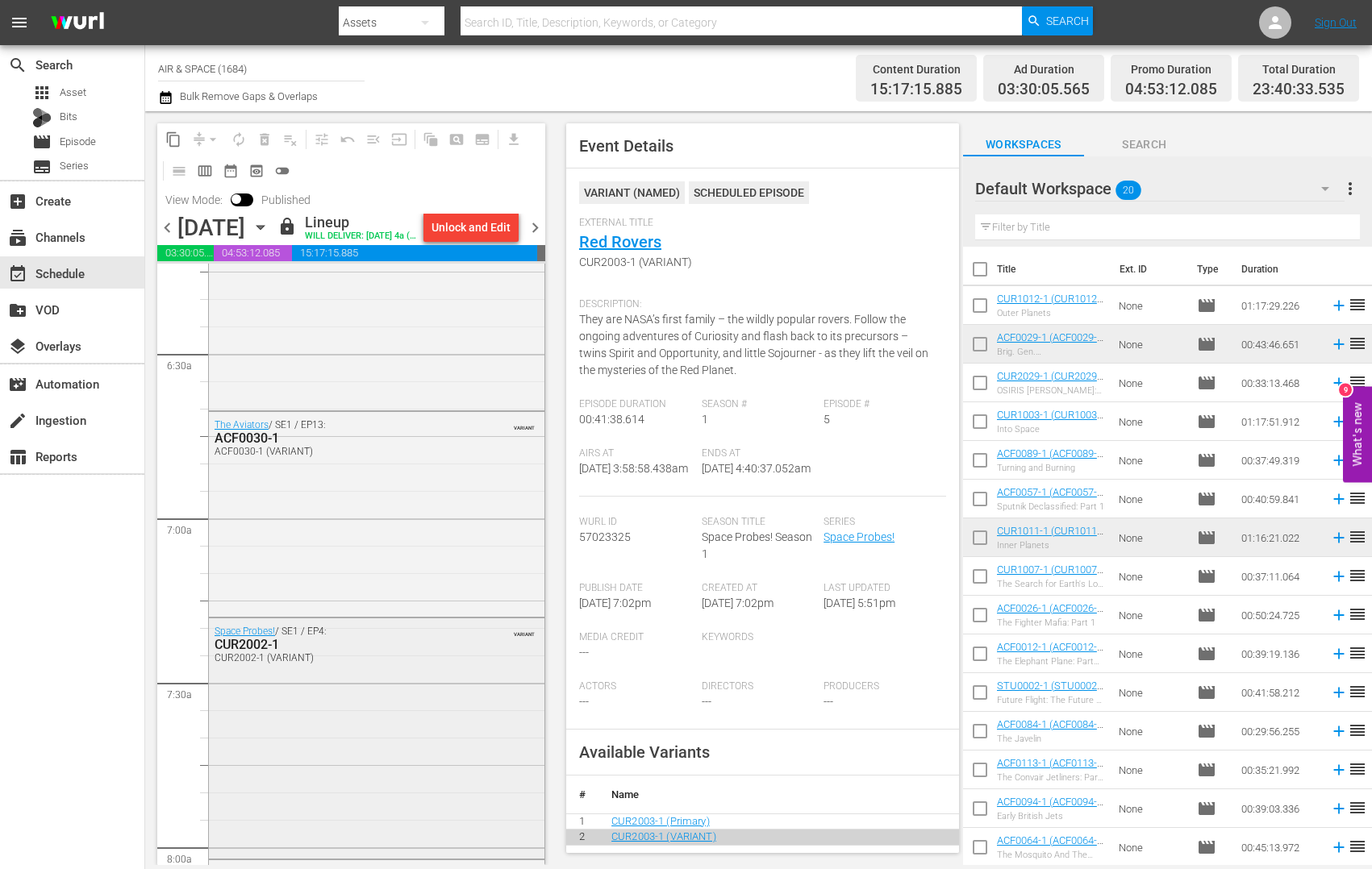
click at [254, 652] on div "CUR2002-1" at bounding box center [338, 645] width 247 height 15
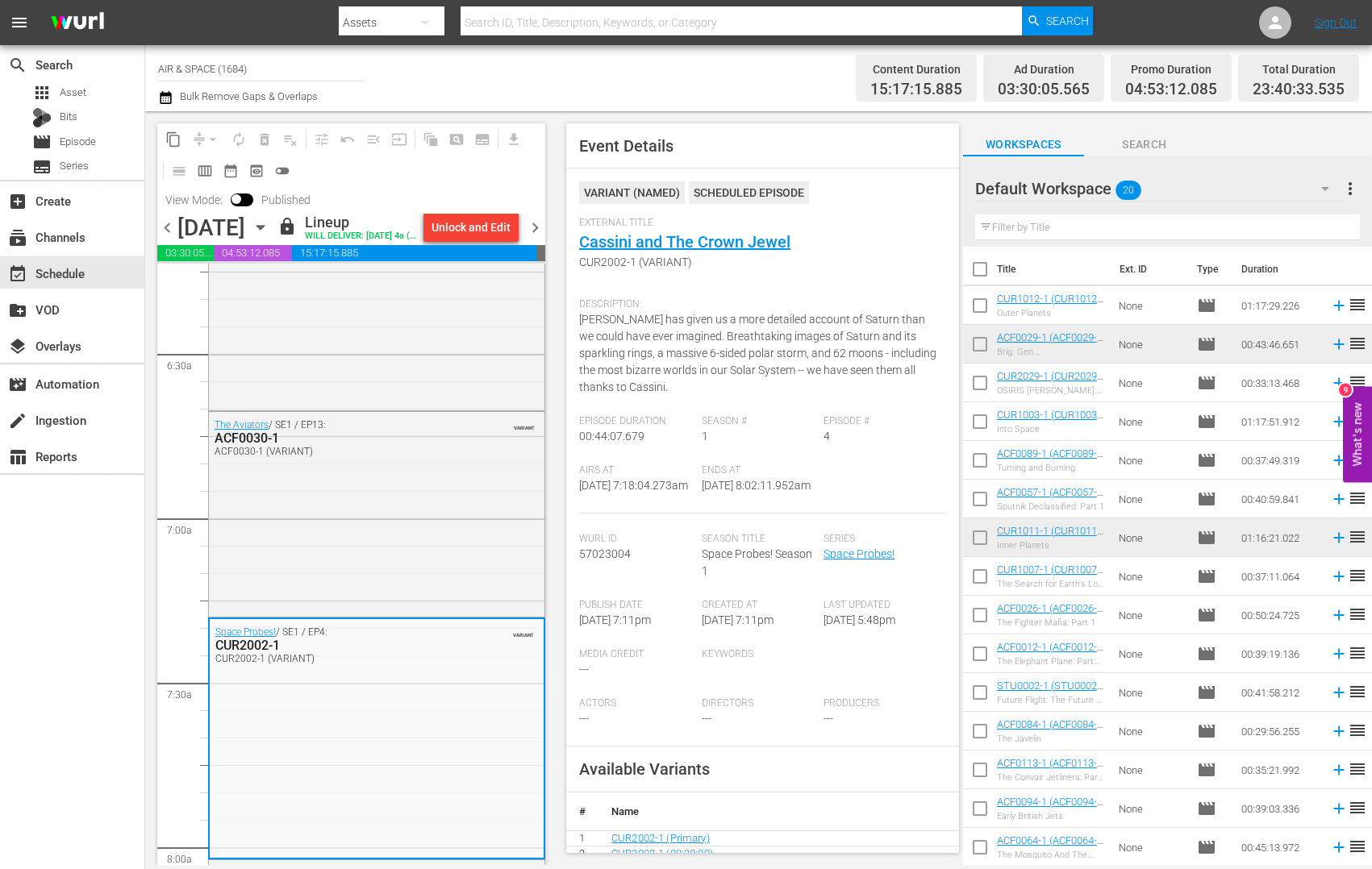
click at [540, 238] on span "chevron_right" at bounding box center [535, 227] width 20 height 20
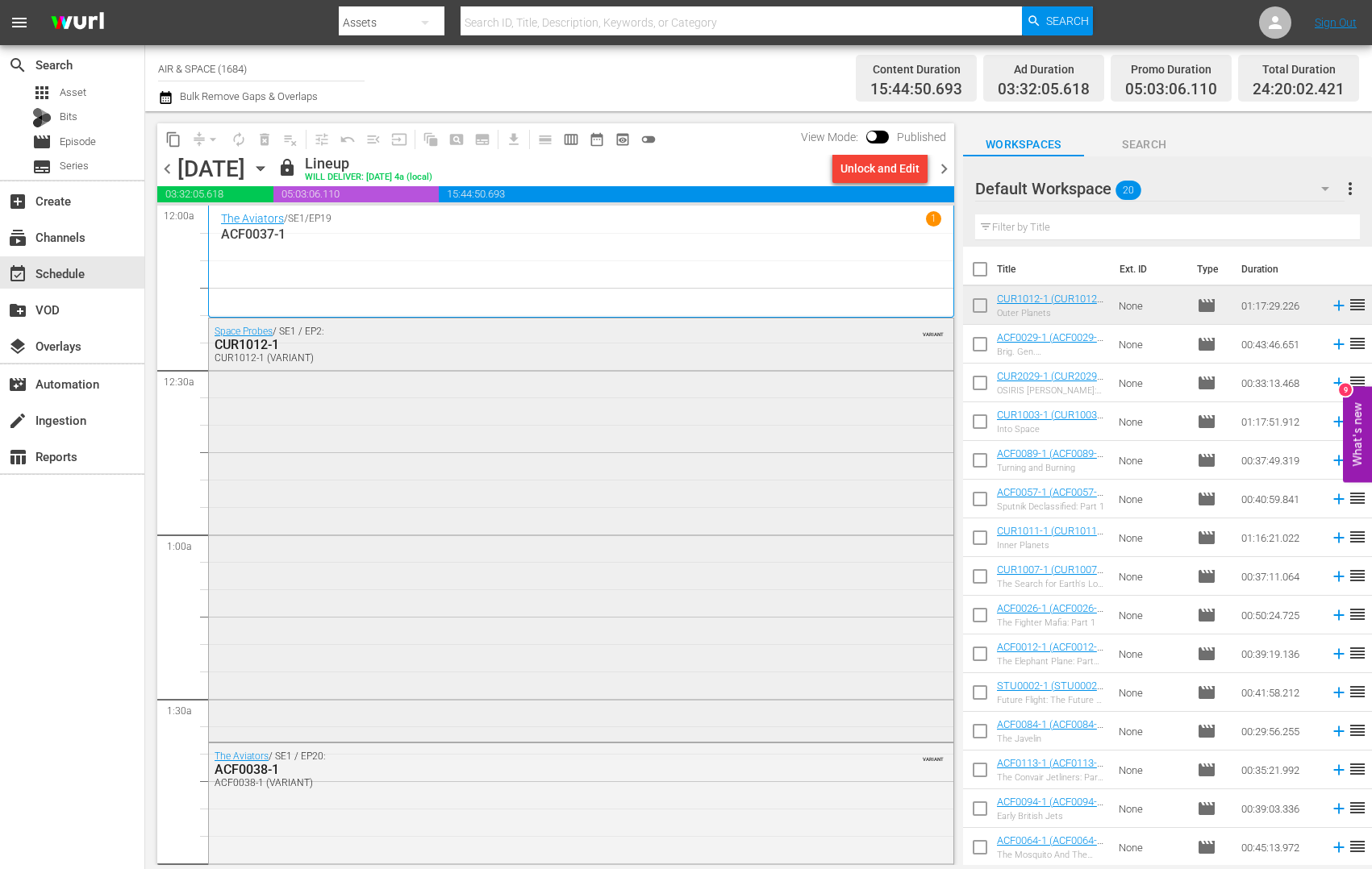
click at [261, 346] on div "CUR1012-1" at bounding box center [537, 345] width 646 height 15
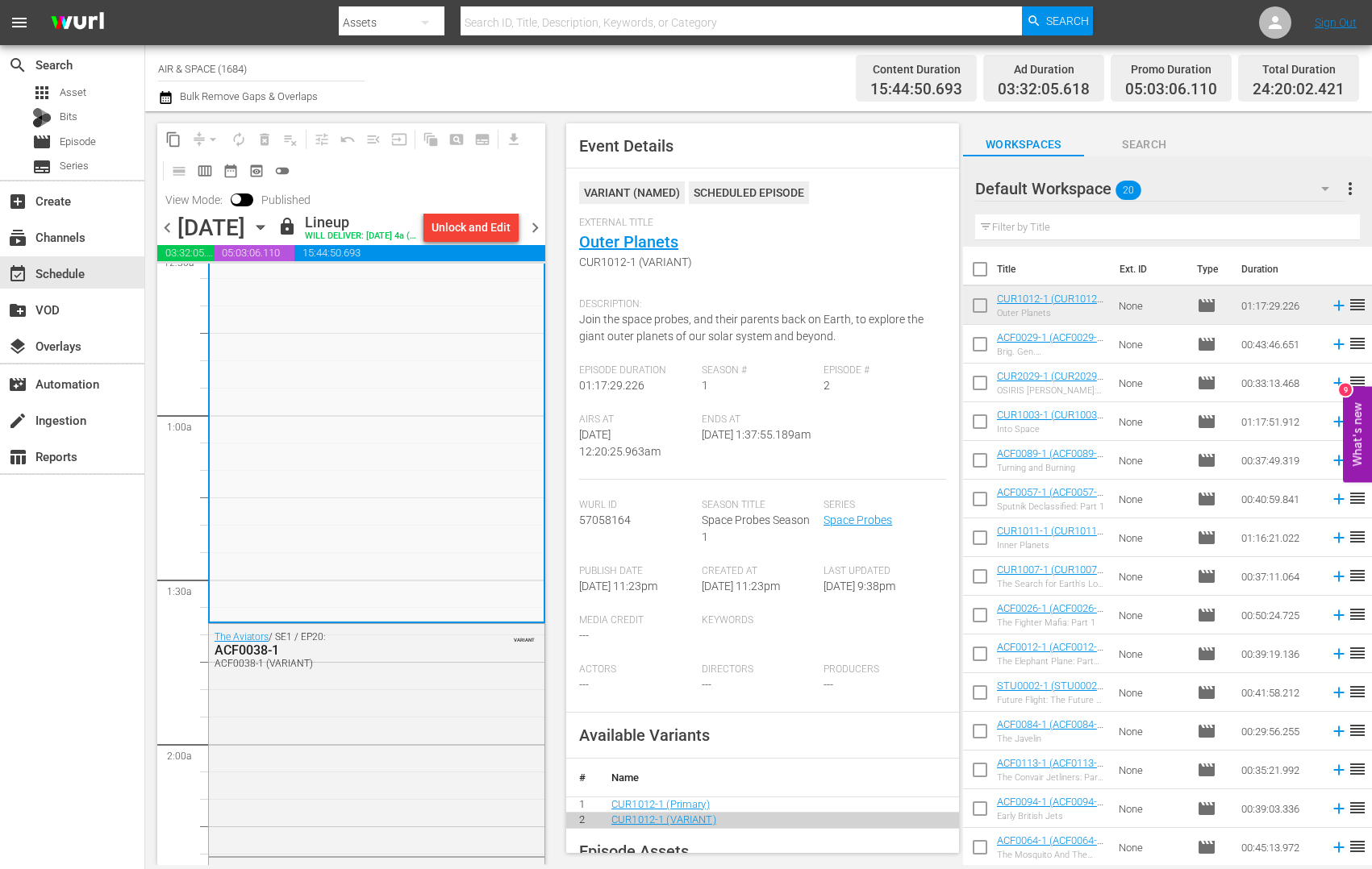
scroll to position [382, 0]
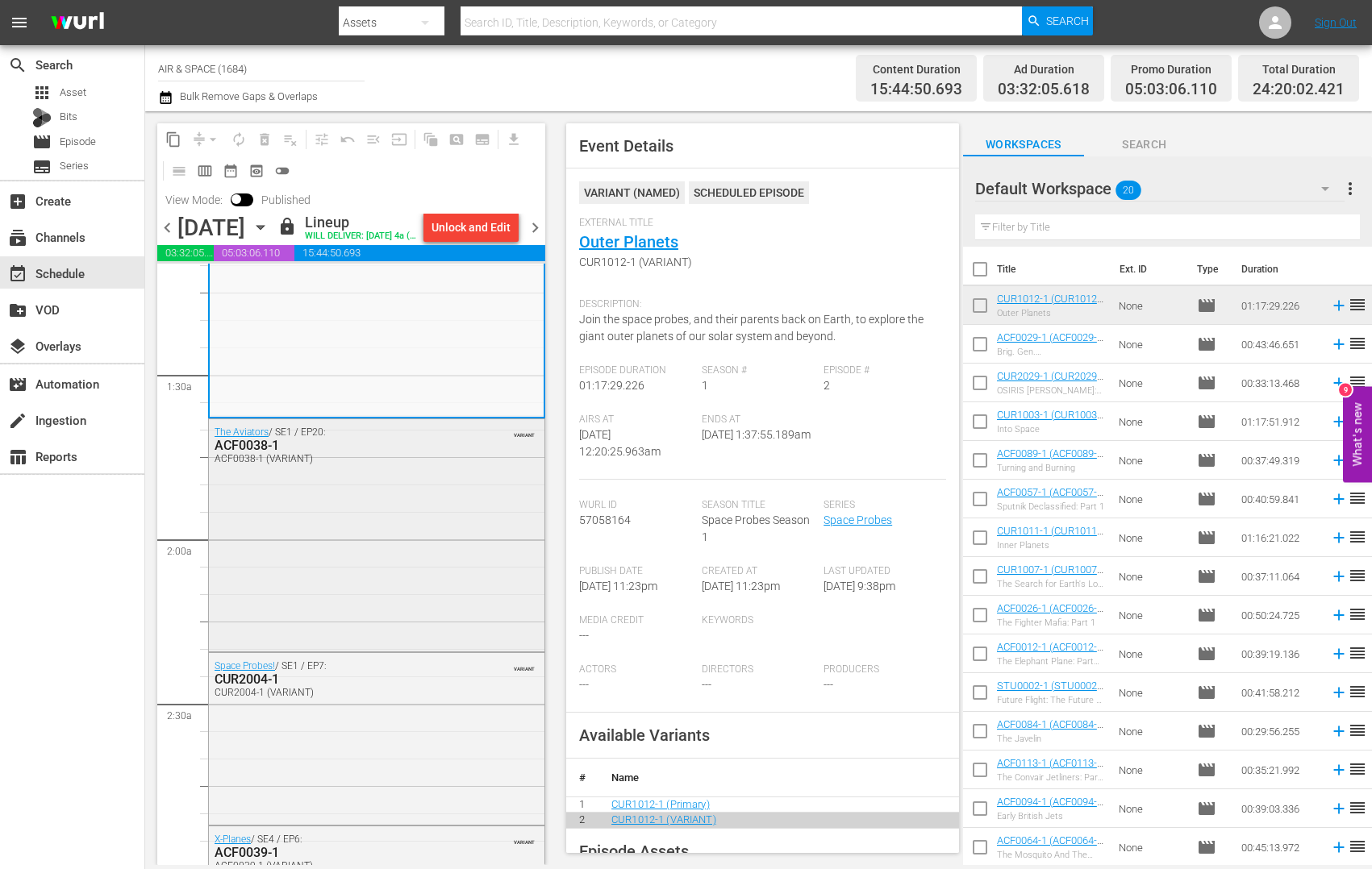
click at [258, 453] on div "ACF0038-1" at bounding box center [338, 446] width 247 height 15
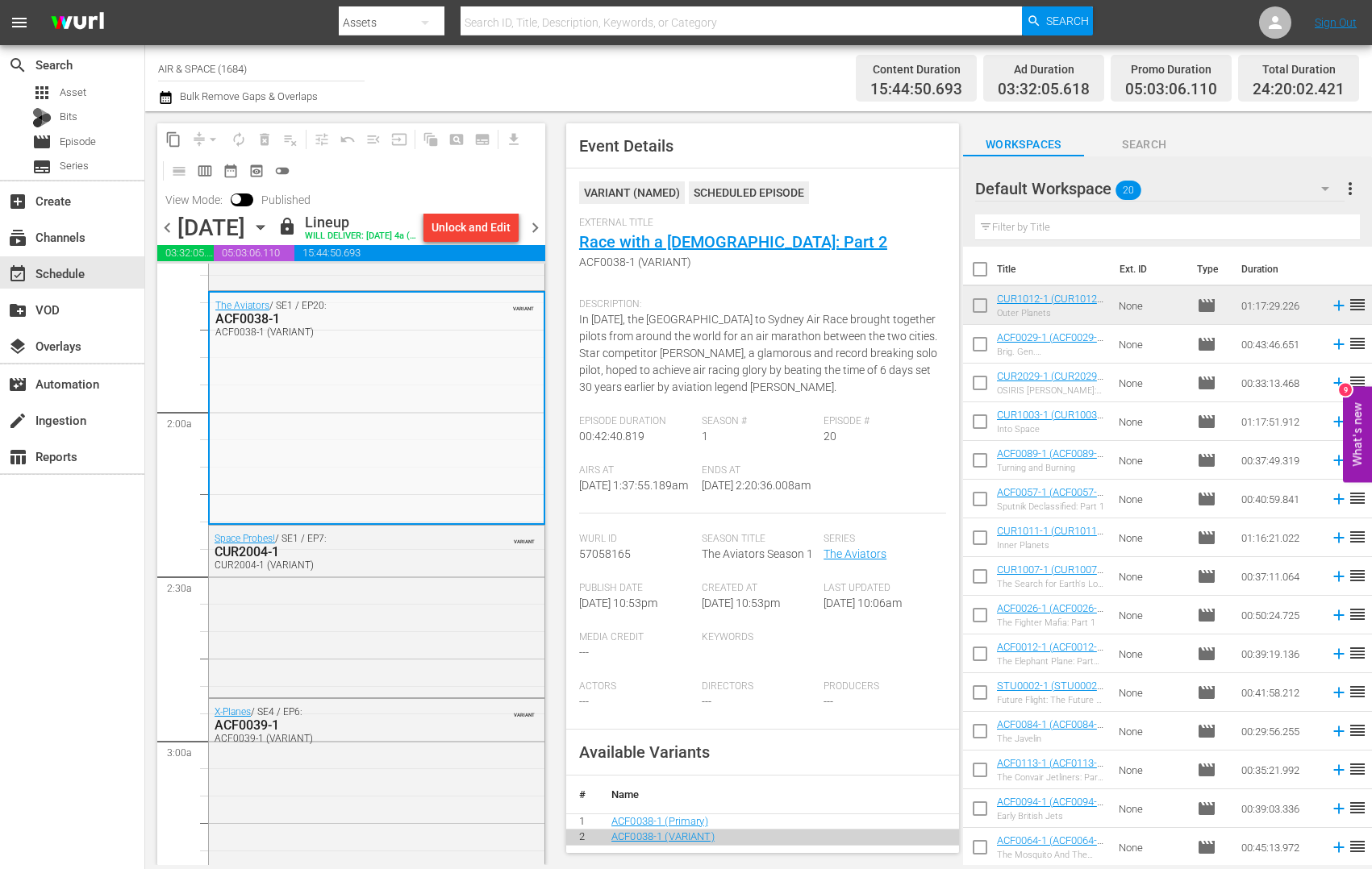
scroll to position [634, 0]
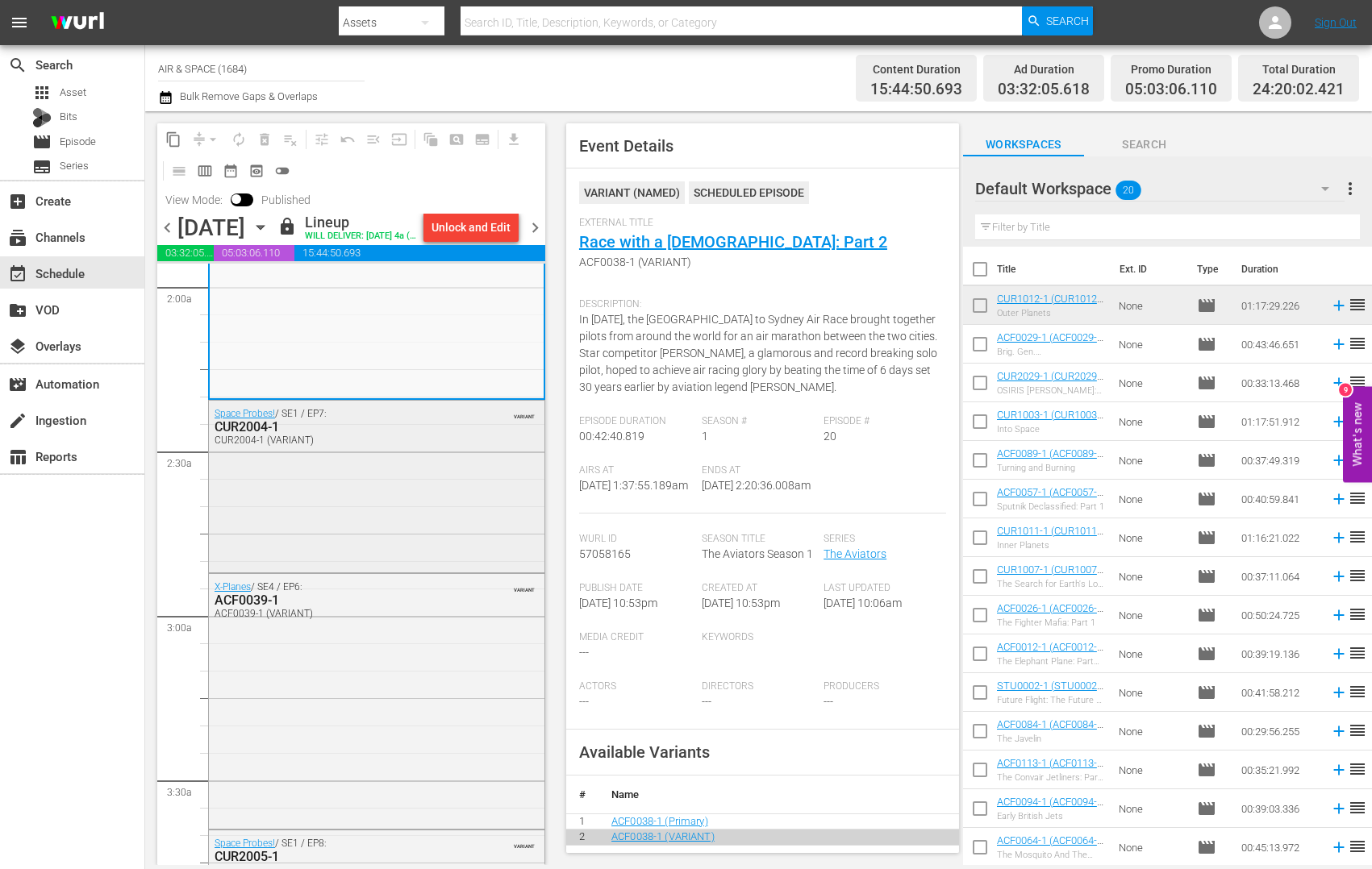
click at [258, 435] on div "CUR2004-1" at bounding box center [338, 427] width 247 height 15
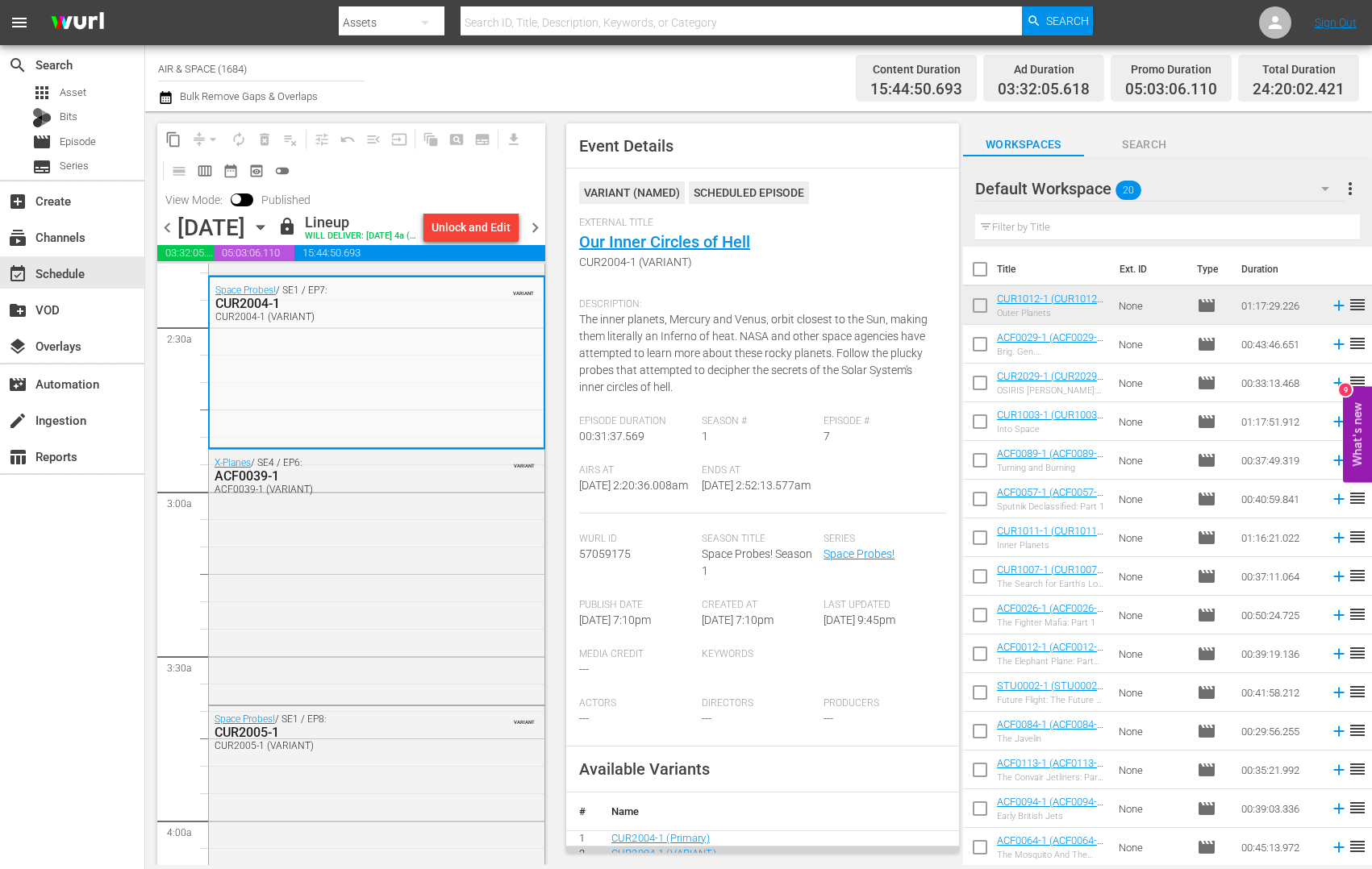
scroll to position [770, 0]
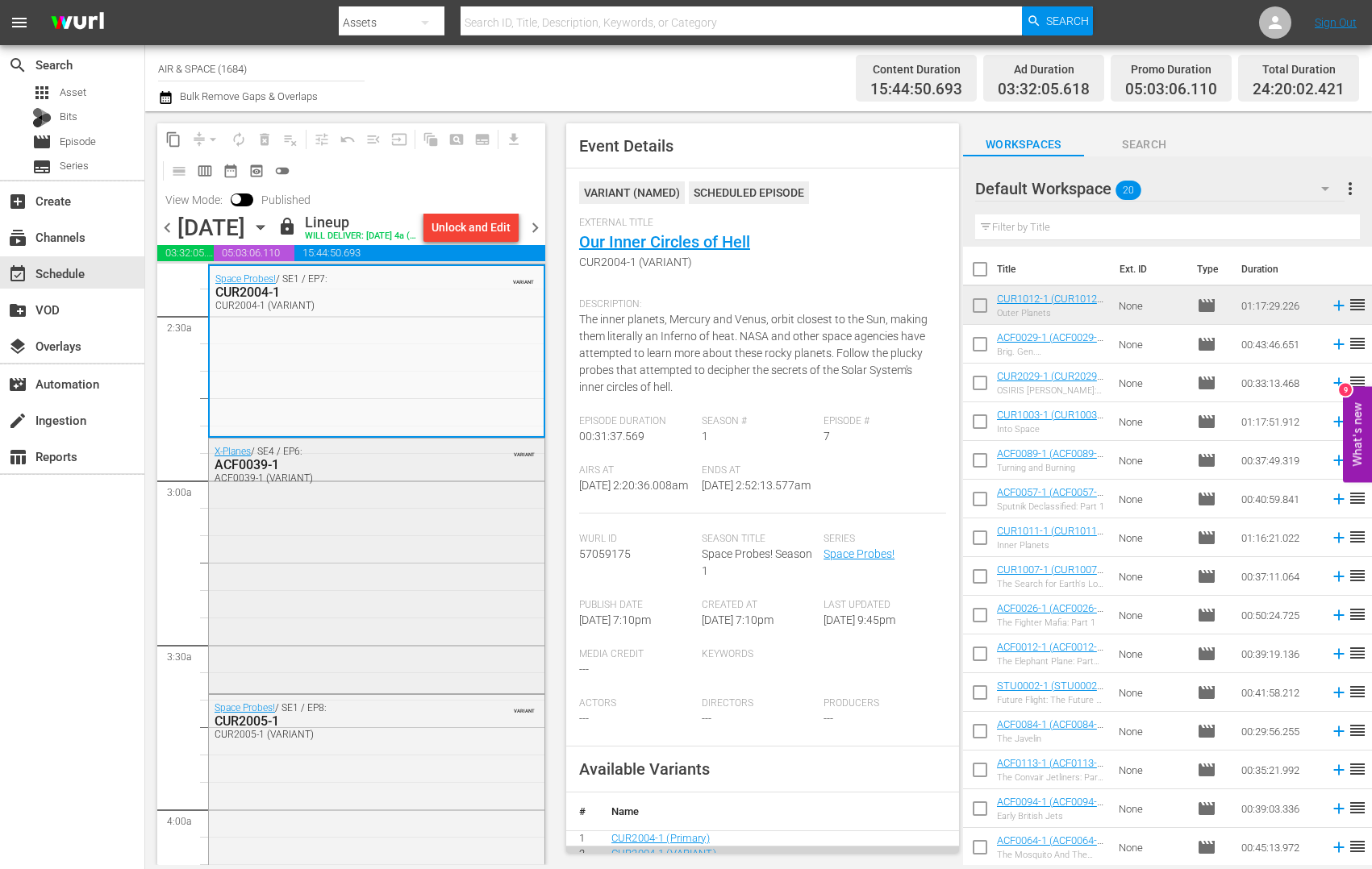
click at [248, 472] on div "ACF0039-1" at bounding box center [338, 465] width 247 height 15
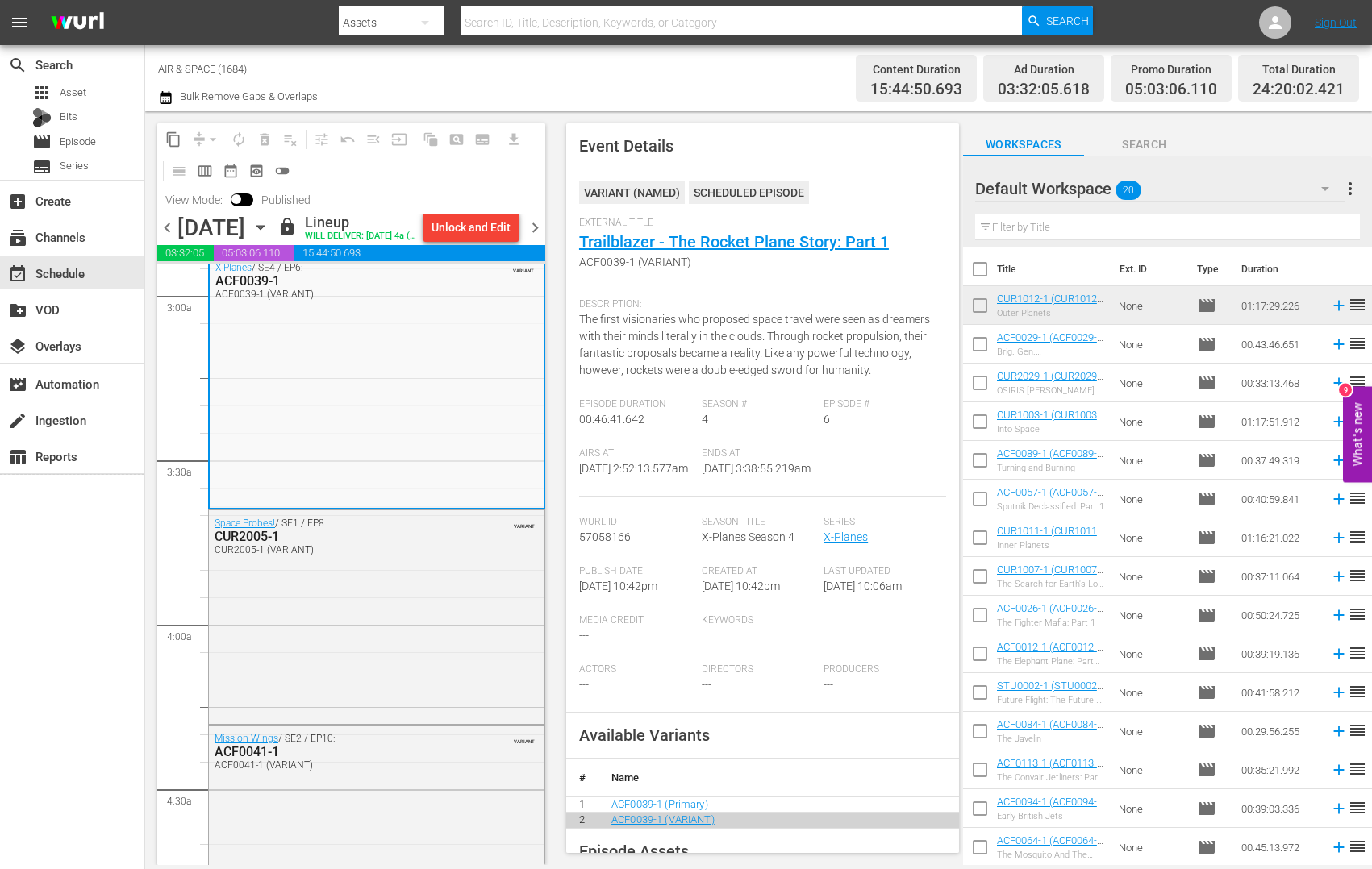
scroll to position [1113, 0]
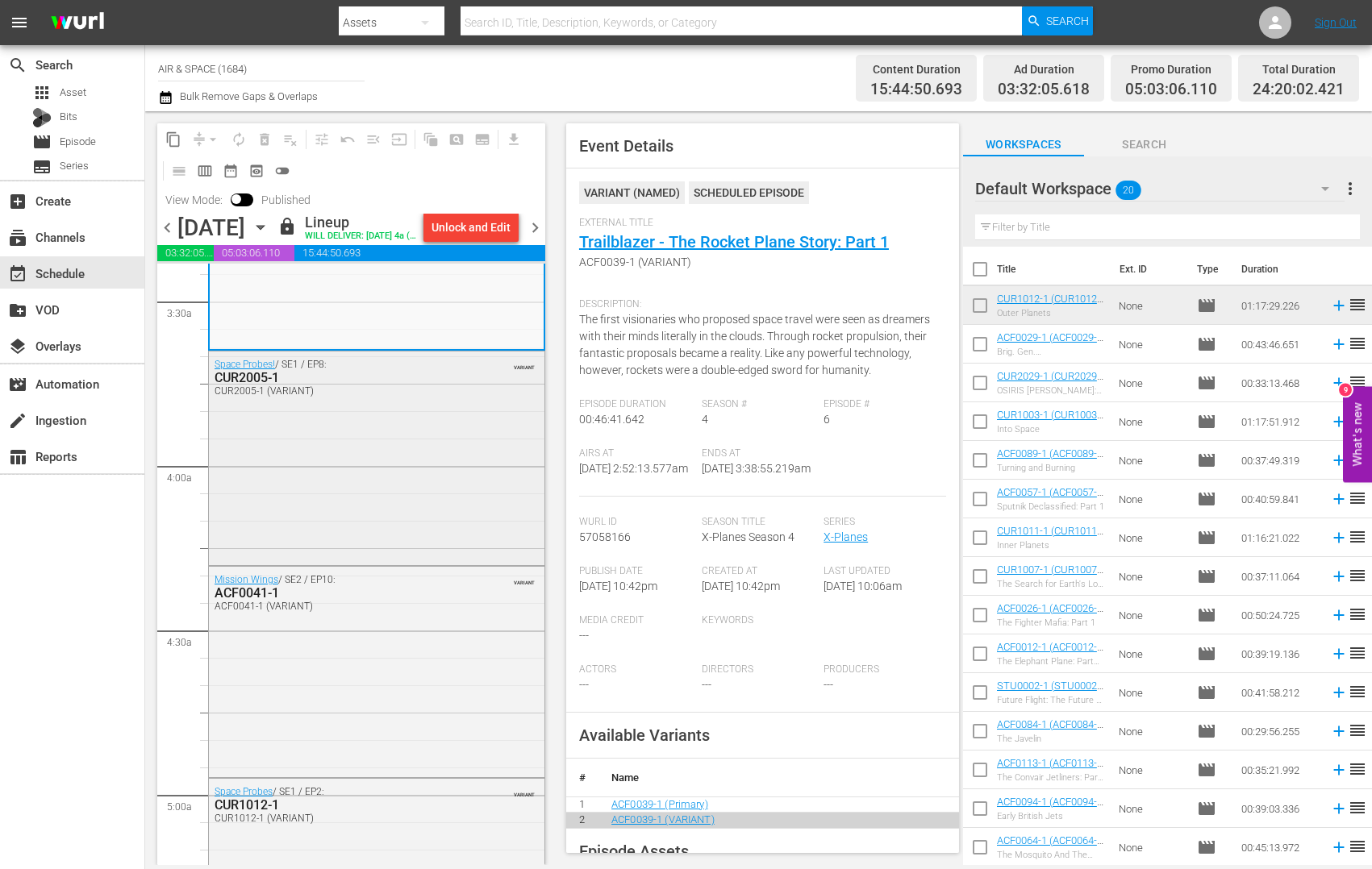
click at [252, 385] on div "CUR2005-1" at bounding box center [338, 377] width 247 height 15
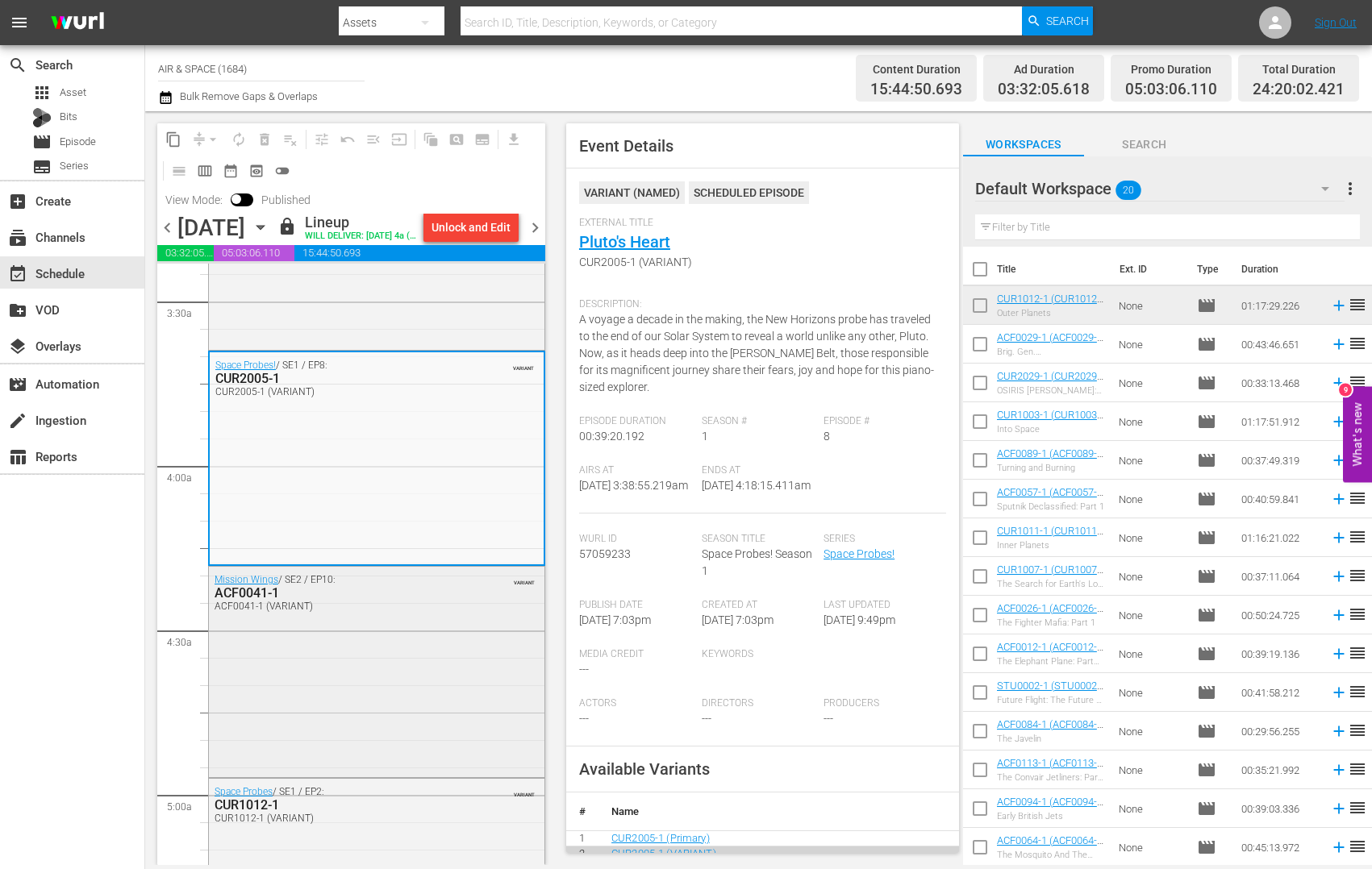
click at [257, 601] on div "ACF0041-1" at bounding box center [338, 593] width 247 height 15
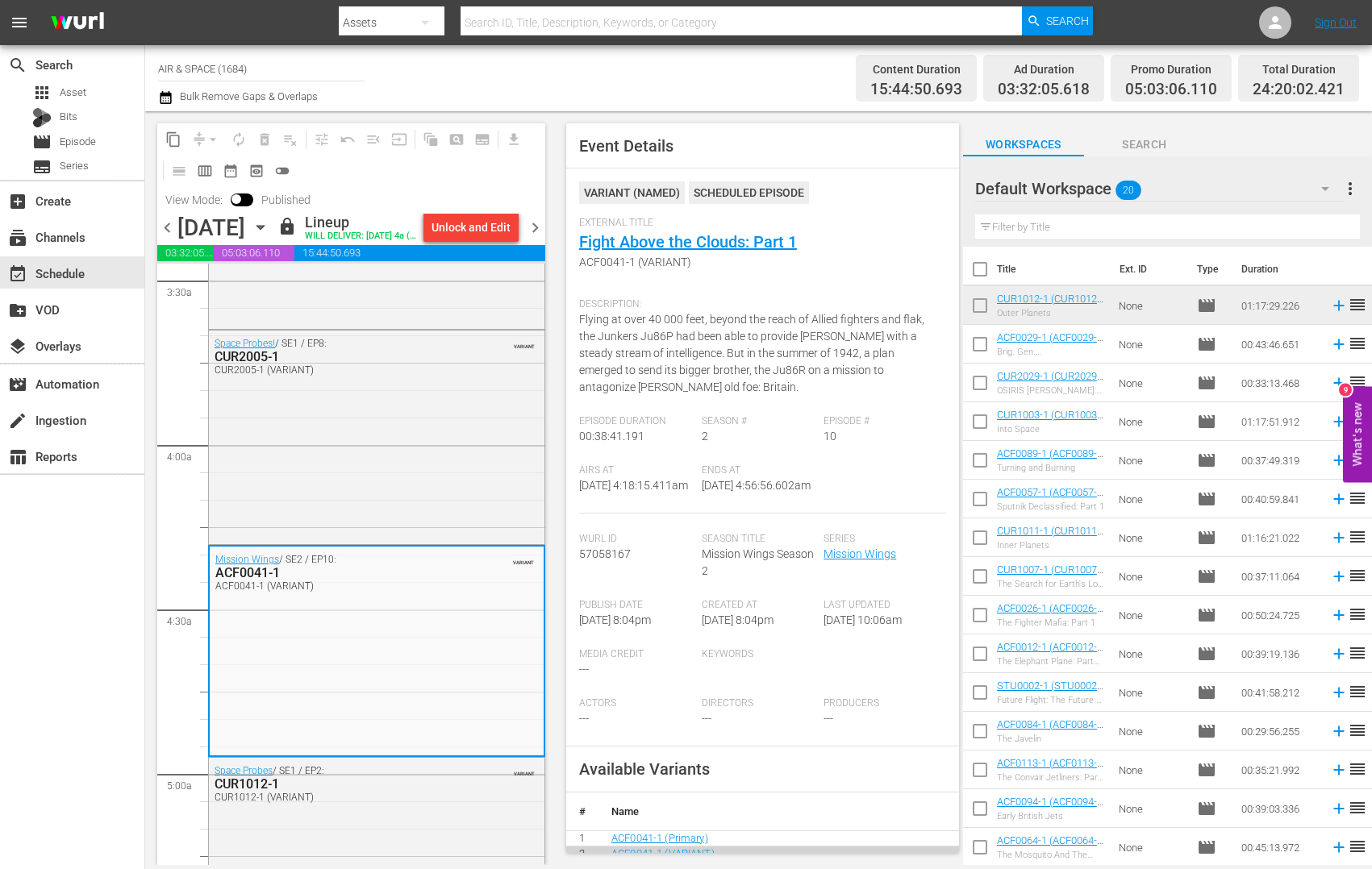
scroll to position [1124, 0]
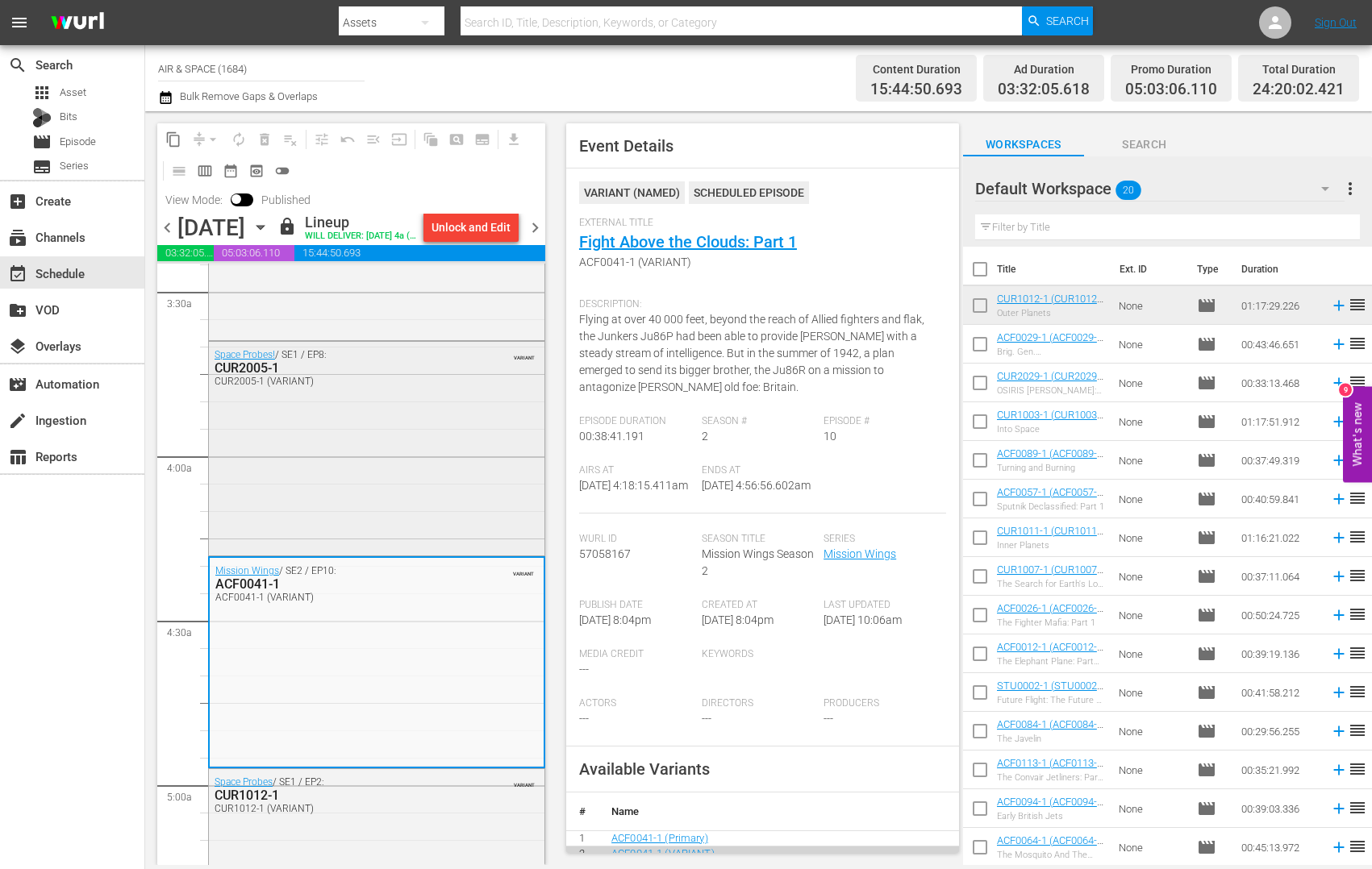
click at [251, 376] on div "CUR2005-1" at bounding box center [338, 368] width 247 height 15
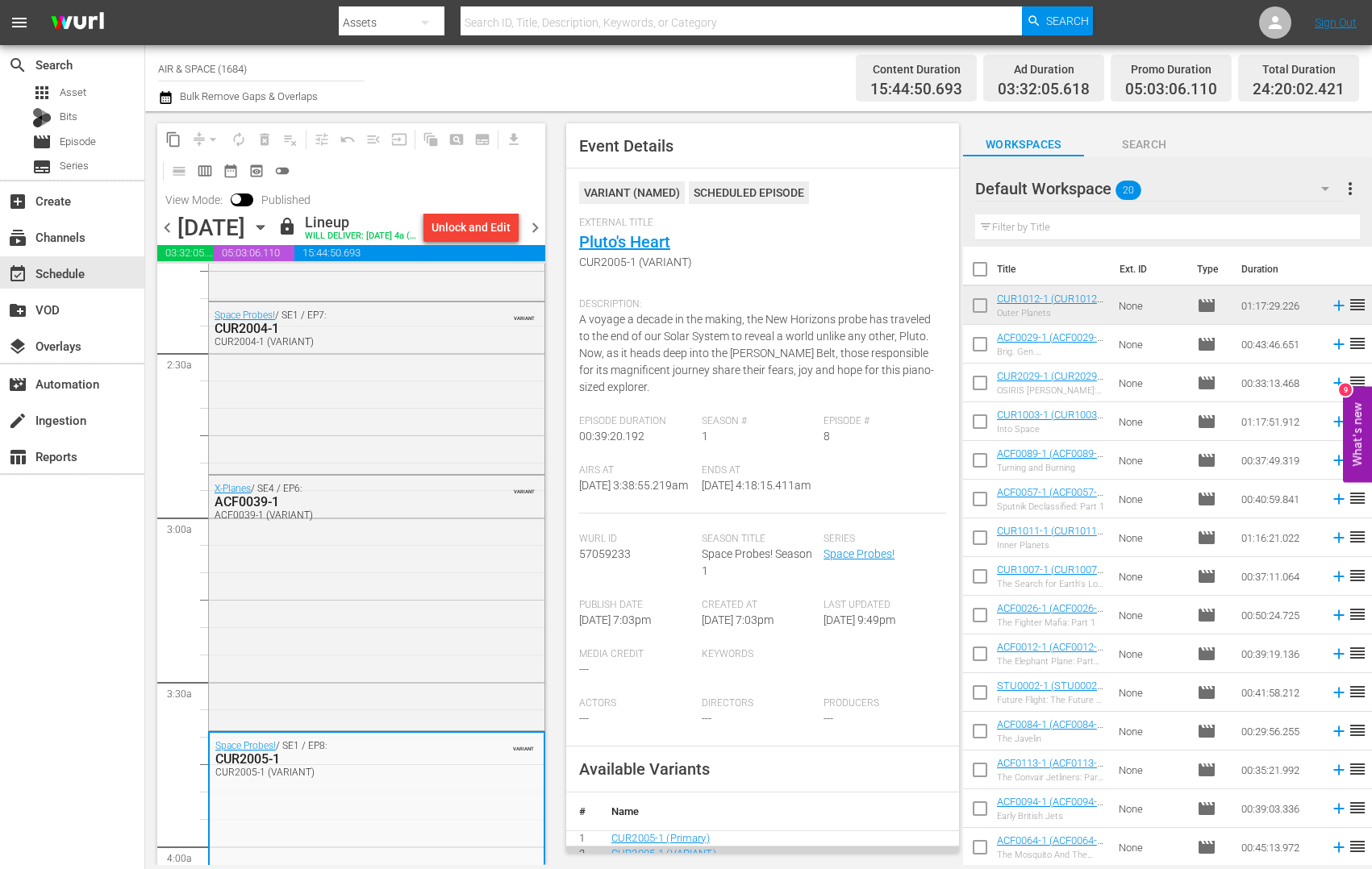
scroll to position [688, 0]
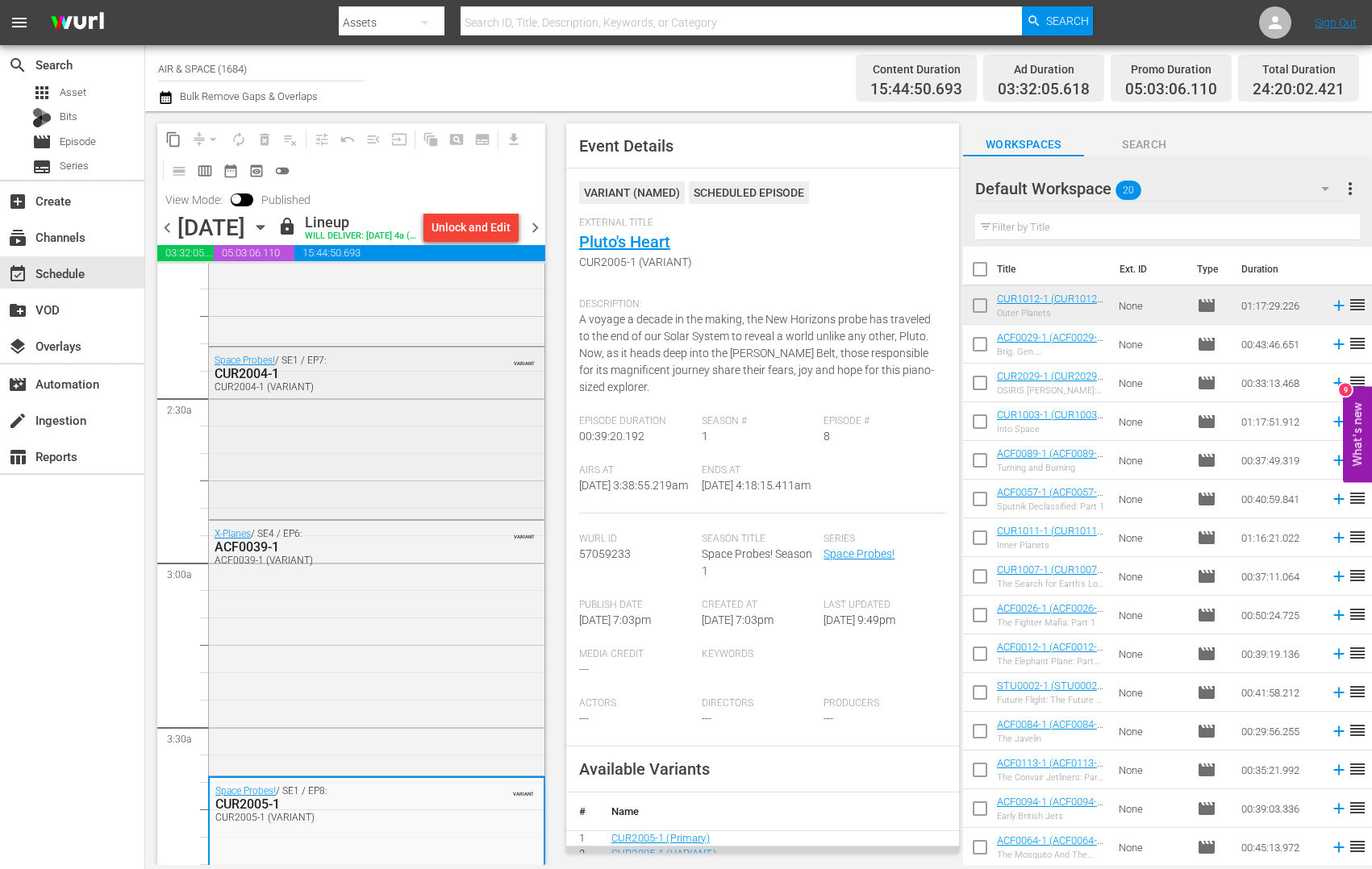
click at [267, 381] on div "CUR2004-1" at bounding box center [338, 374] width 247 height 15
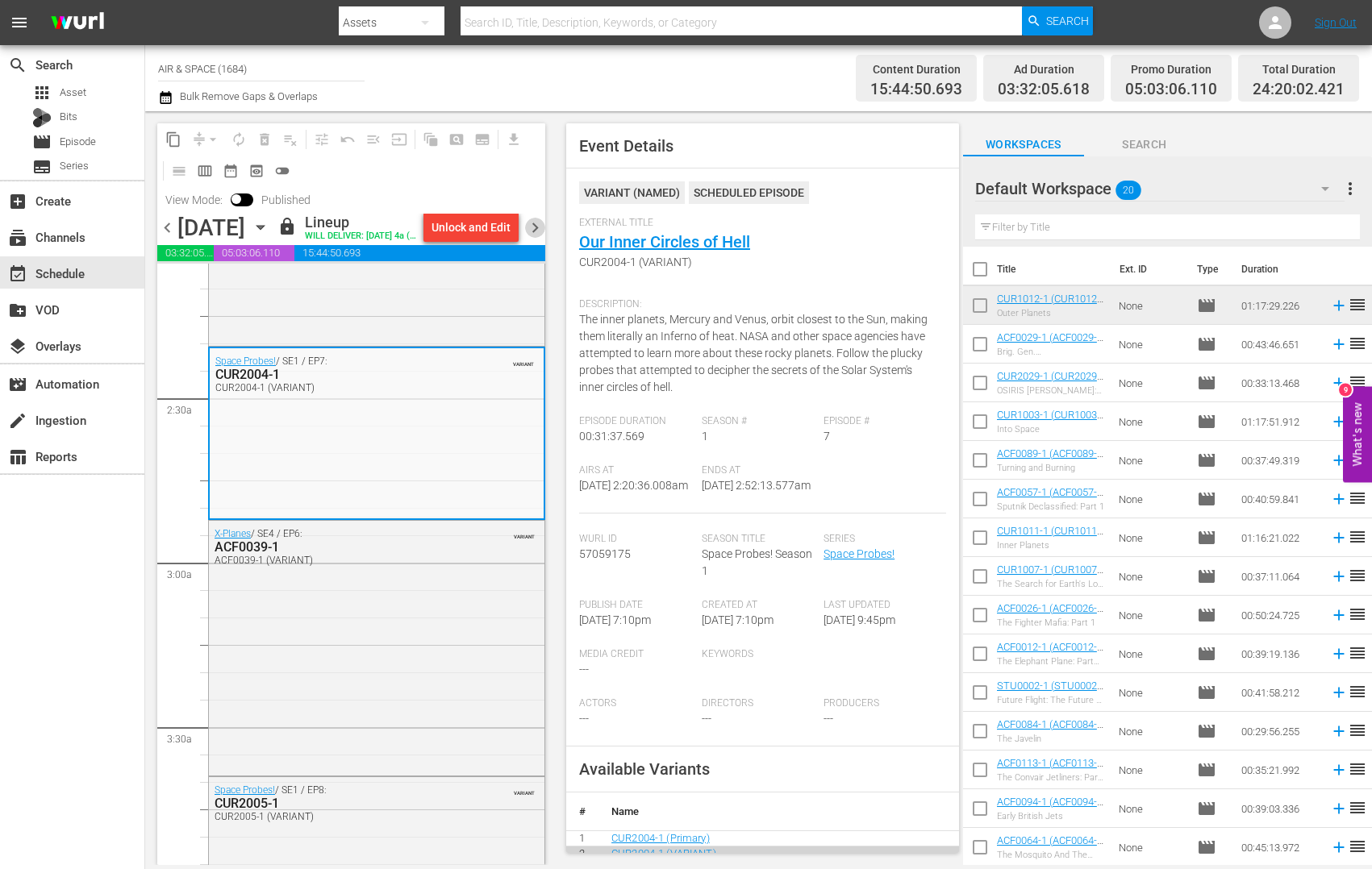
click at [543, 238] on span "chevron_right" at bounding box center [535, 227] width 20 height 20
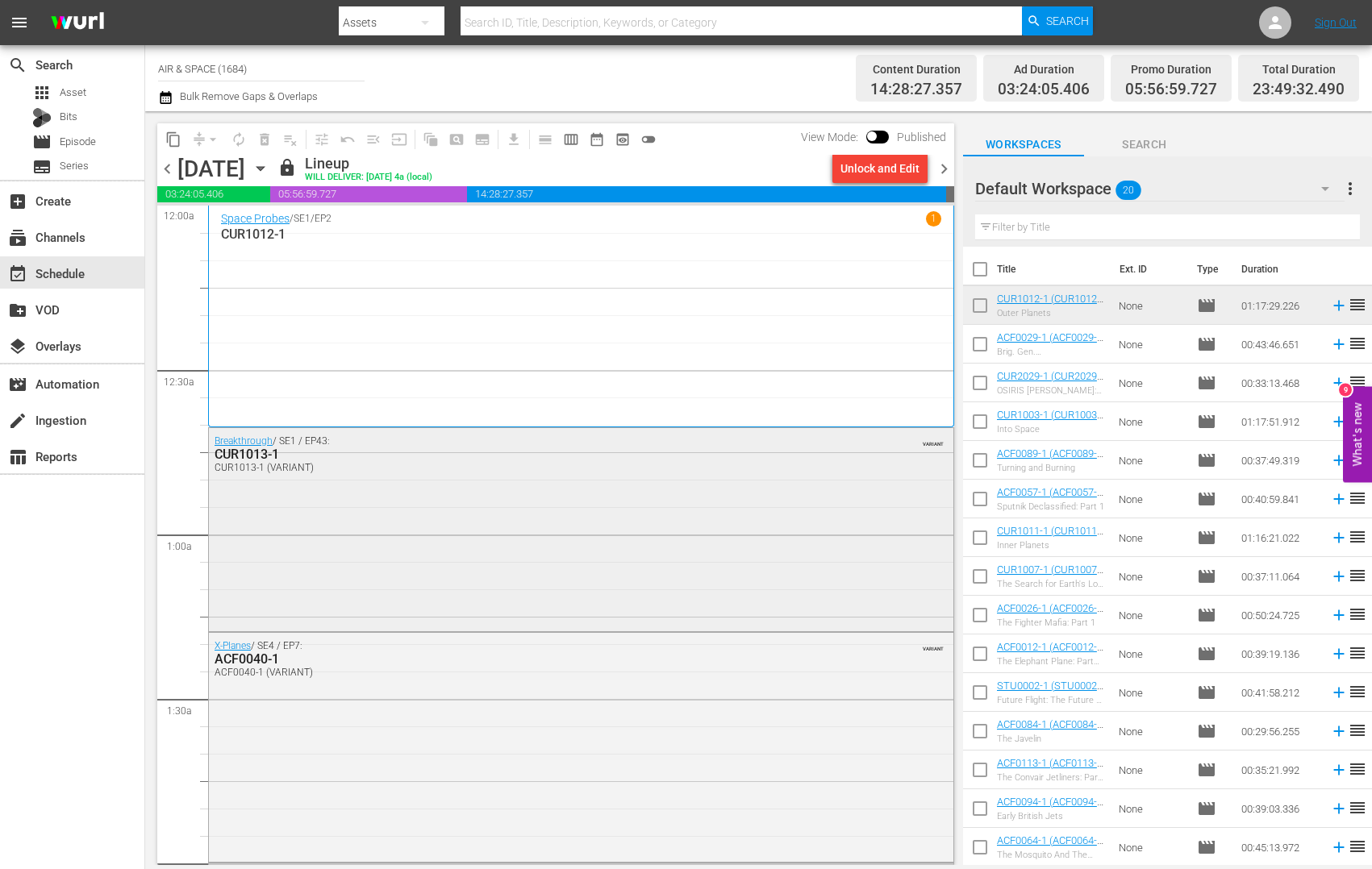
click at [253, 455] on div "CUR1013-1" at bounding box center [537, 454] width 646 height 15
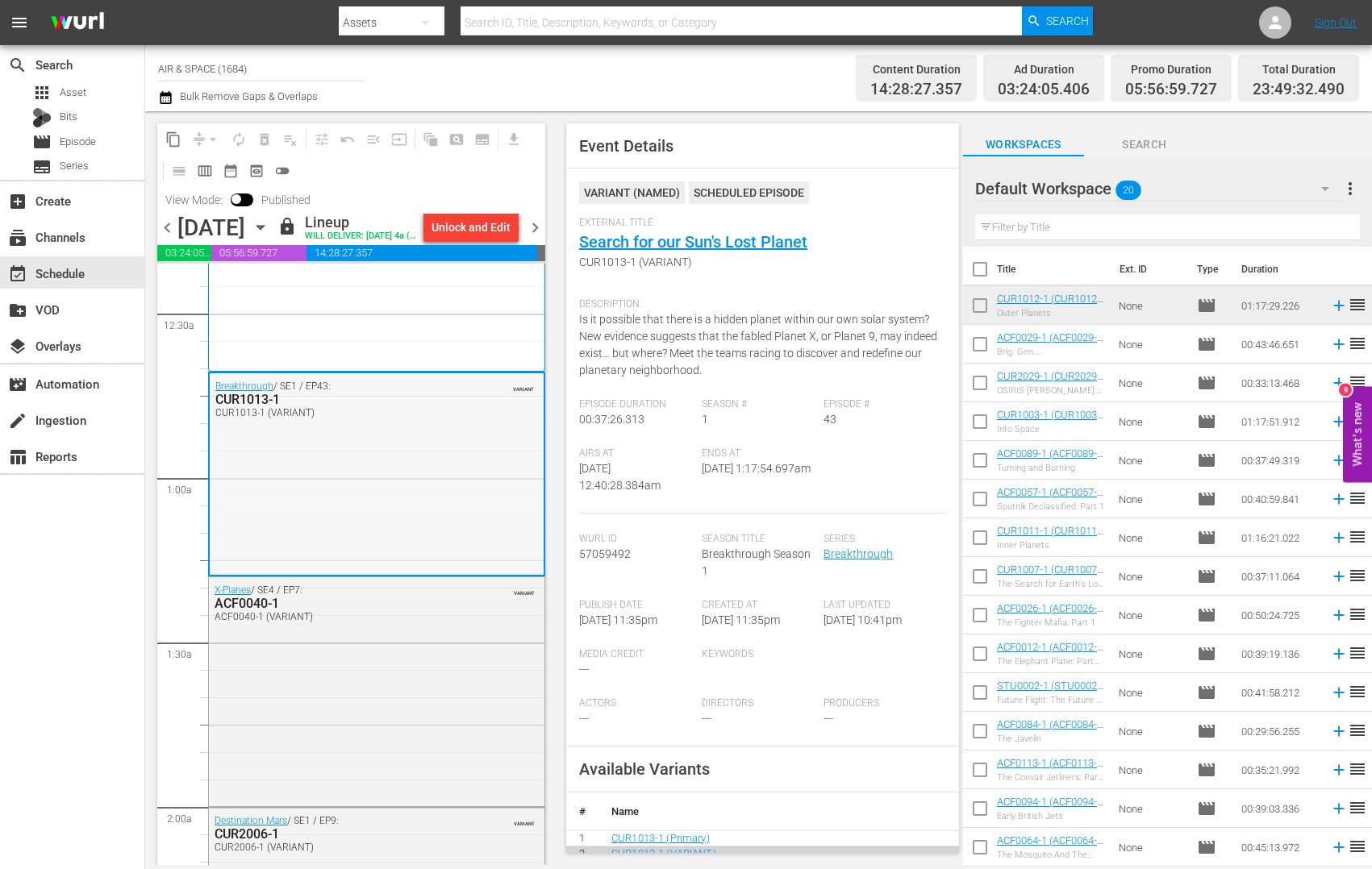
scroll to position [182, 0]
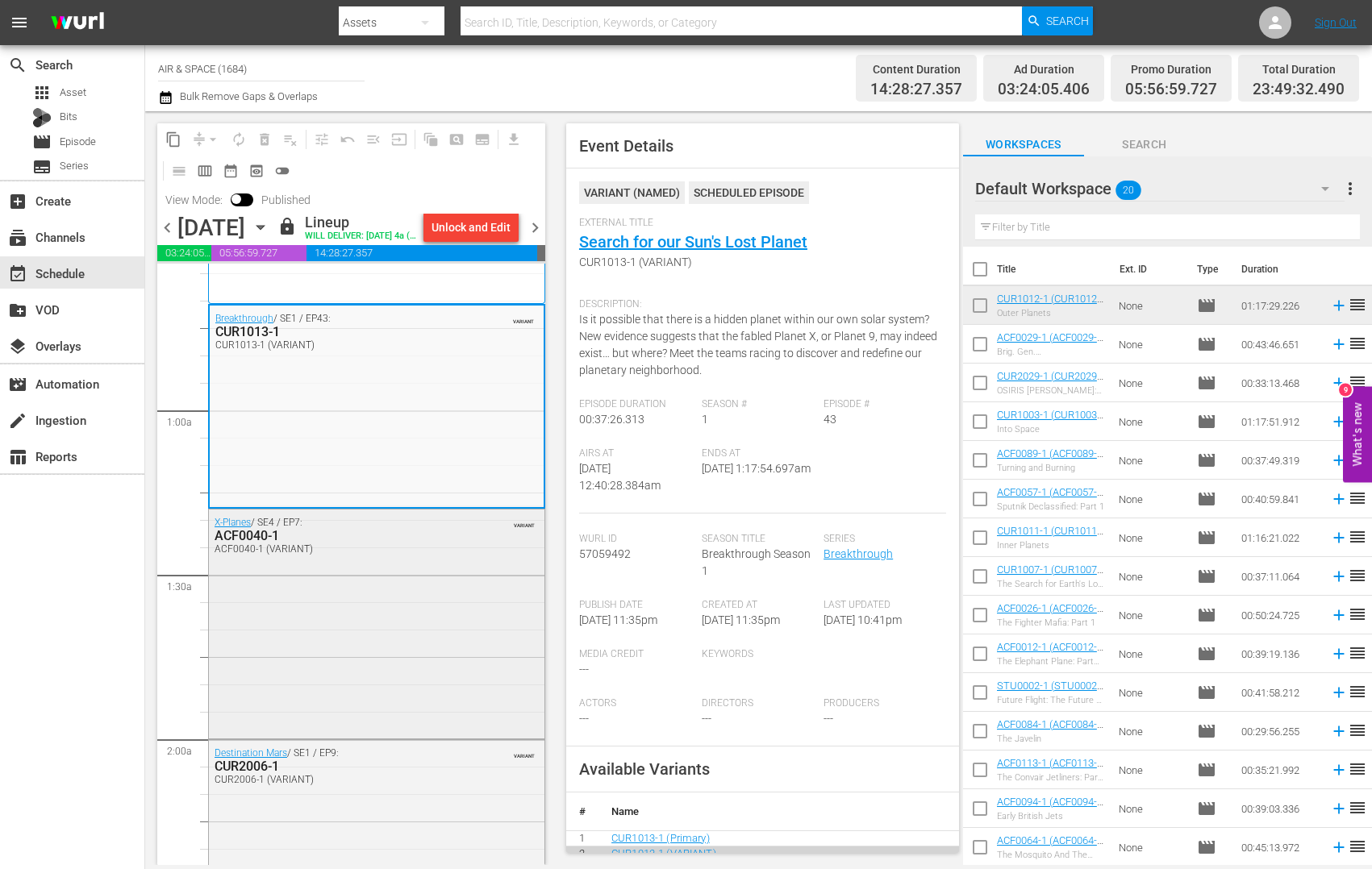
click at [260, 543] on div "ACF0040-1" at bounding box center [338, 536] width 247 height 15
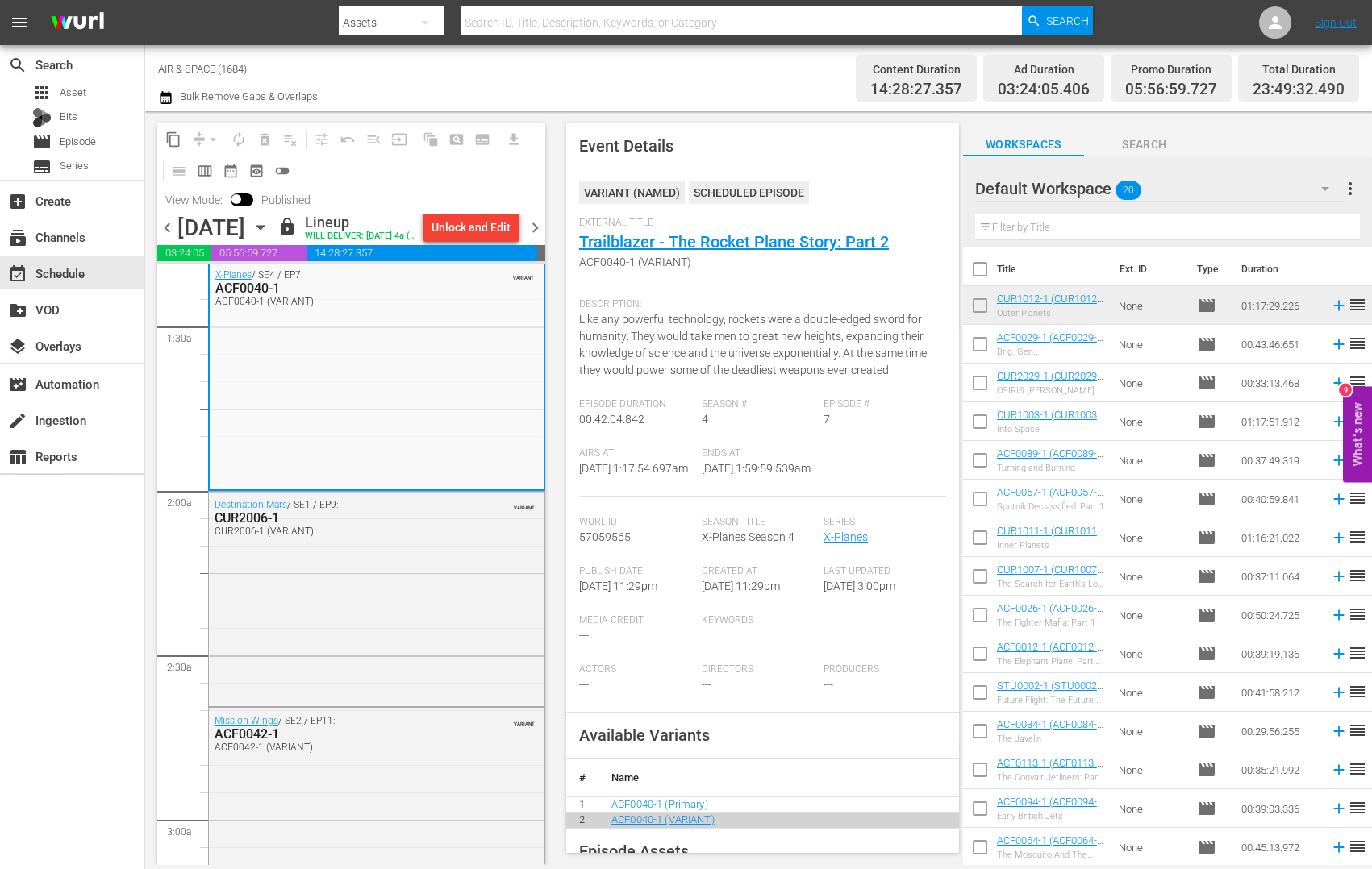
scroll to position [487, 0]
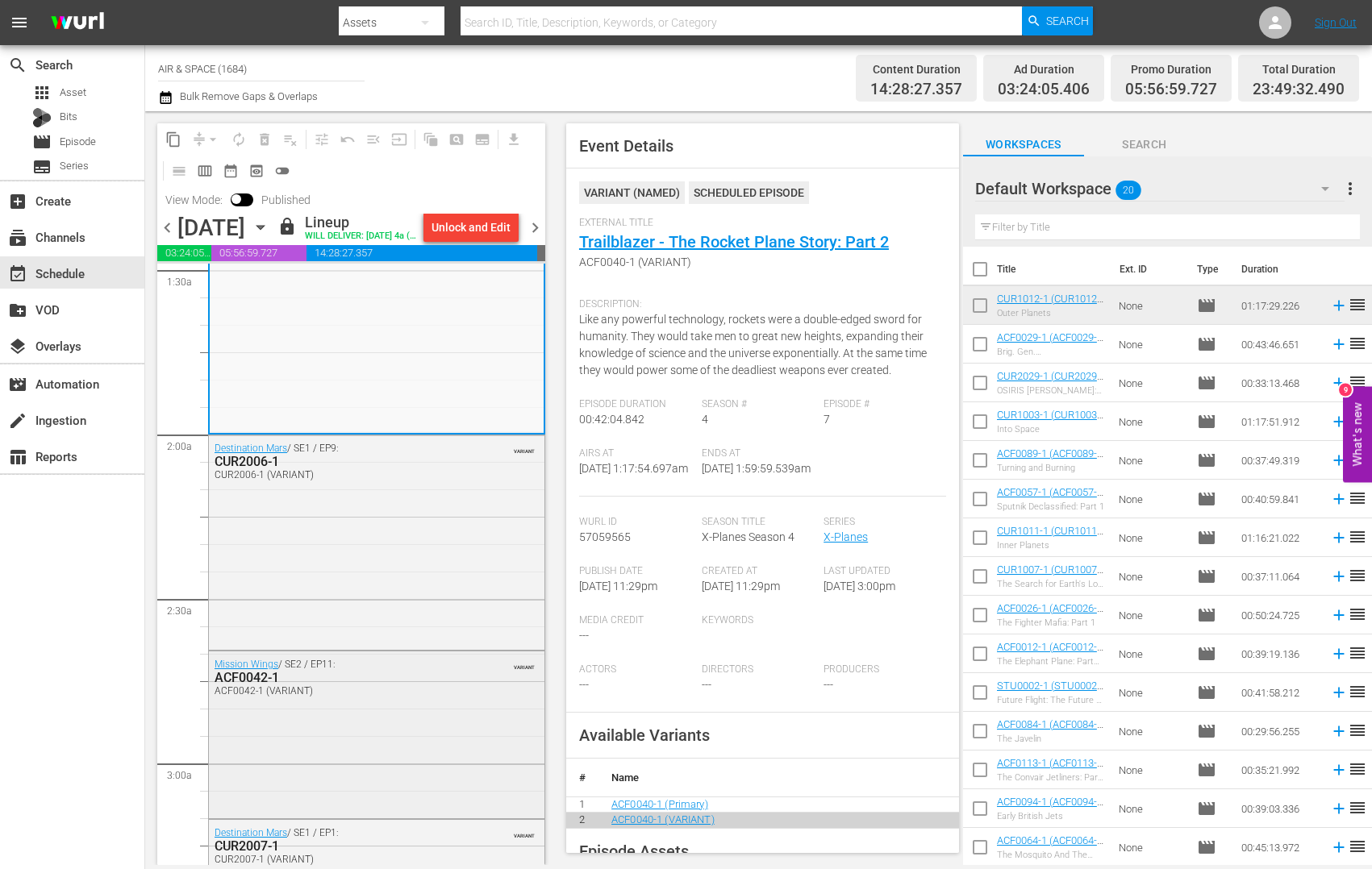
click at [260, 686] on div "ACF0042-1" at bounding box center [338, 678] width 247 height 15
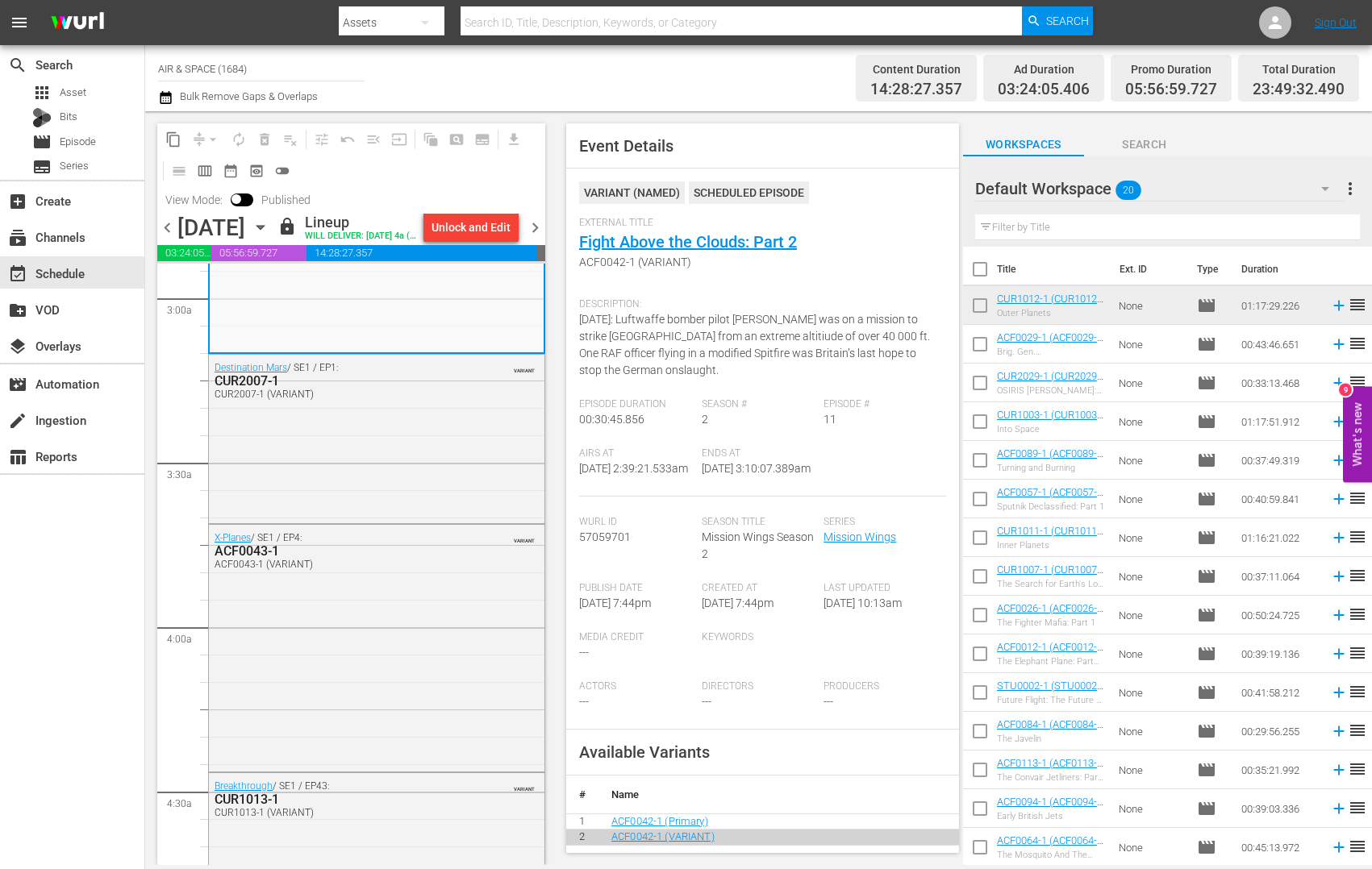
scroll to position [964, 0]
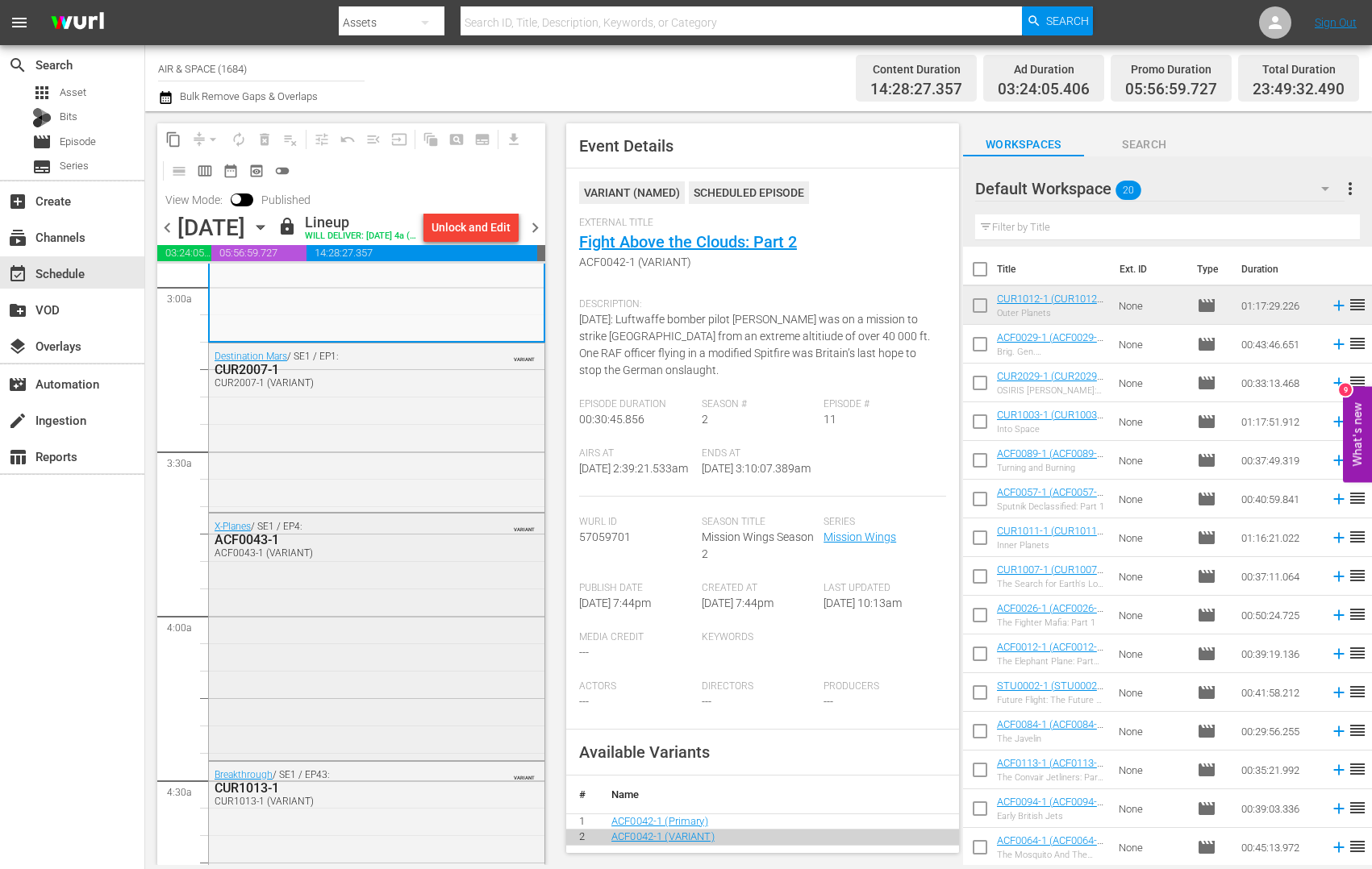
click at [265, 548] on div "ACF0043-1" at bounding box center [338, 540] width 247 height 15
